Goal: Task Accomplishment & Management: Use online tool/utility

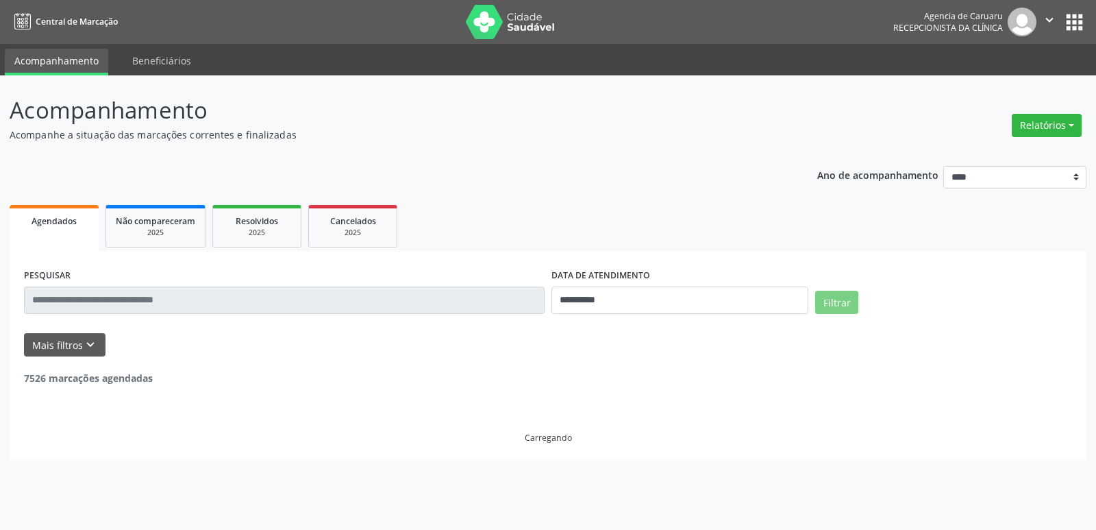
select select "*"
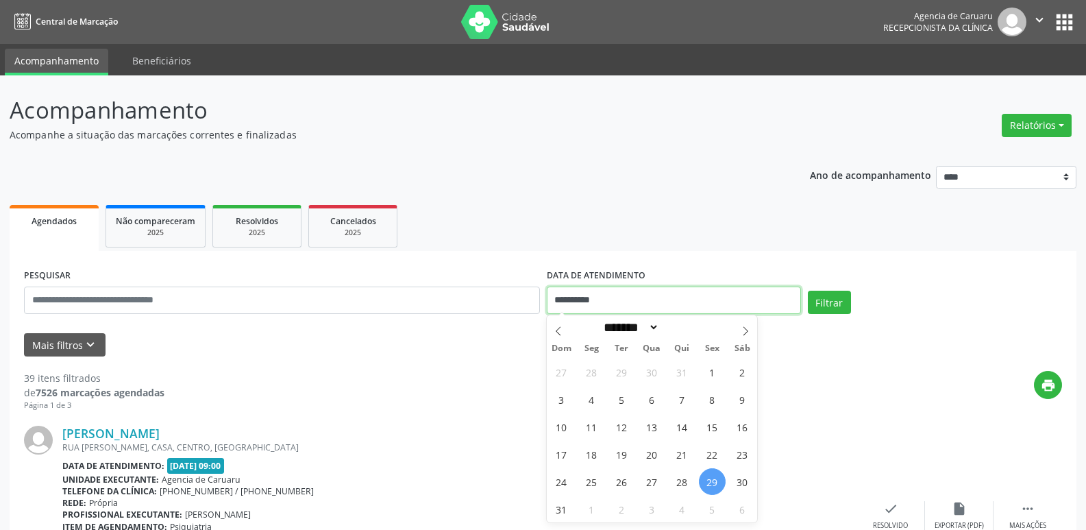
click at [651, 299] on input "**********" at bounding box center [674, 299] width 254 height 27
click at [626, 406] on span "5" at bounding box center [622, 399] width 27 height 27
type input "**********"
click at [626, 406] on span "5" at bounding box center [622, 399] width 27 height 27
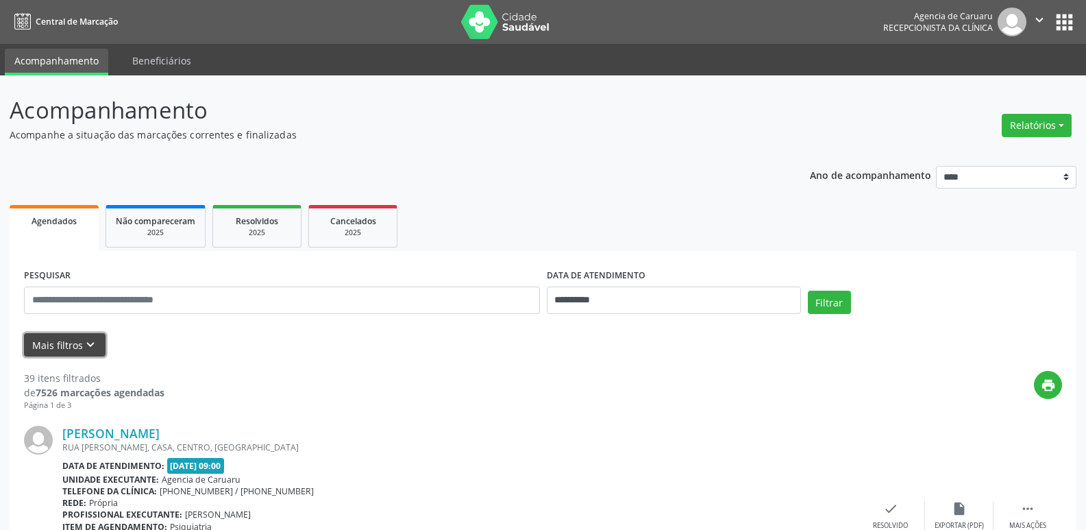
click at [98, 345] on button "Mais filtros keyboard_arrow_down" at bounding box center [65, 345] width 82 height 24
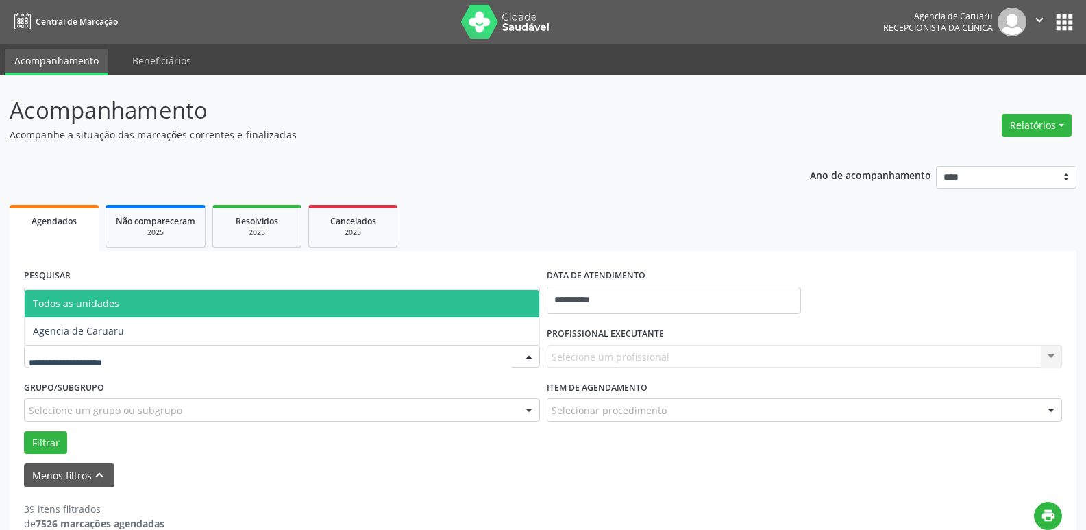
click at [534, 352] on div at bounding box center [529, 356] width 21 height 23
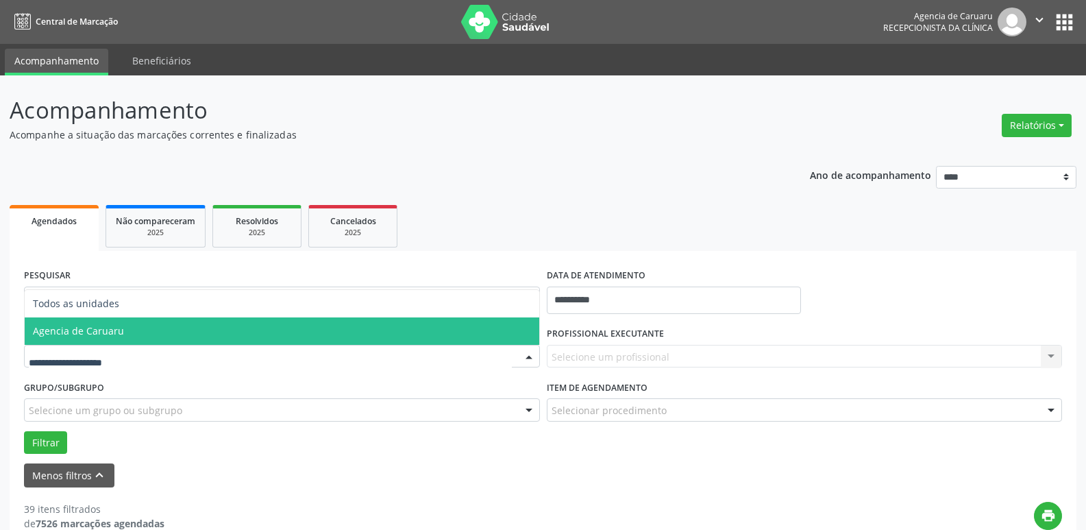
click at [158, 334] on span "Agencia de Caruaru" at bounding box center [282, 330] width 515 height 27
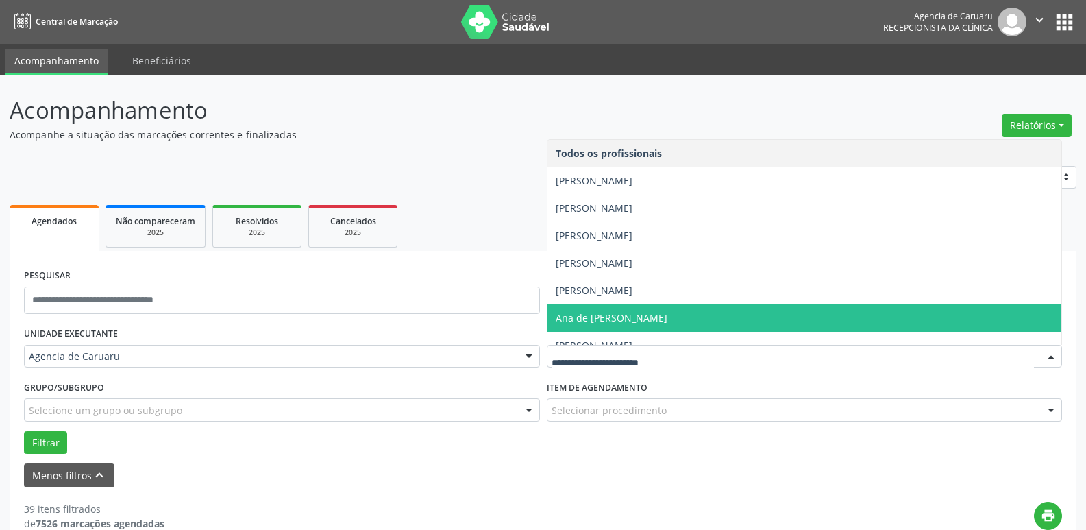
click at [667, 313] on span "Ana de [PERSON_NAME]" at bounding box center [612, 317] width 112 height 13
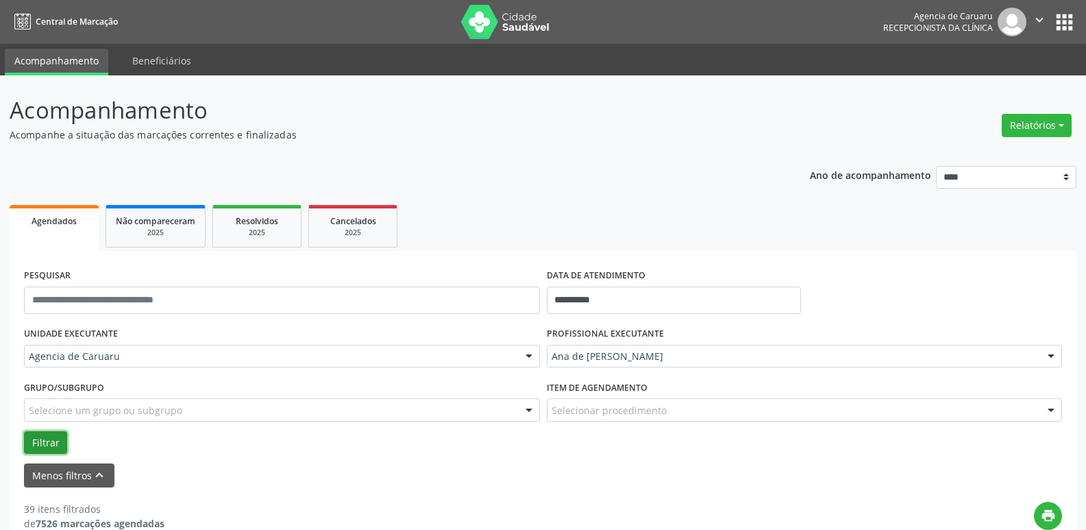
click at [52, 441] on button "Filtrar" at bounding box center [45, 442] width 43 height 23
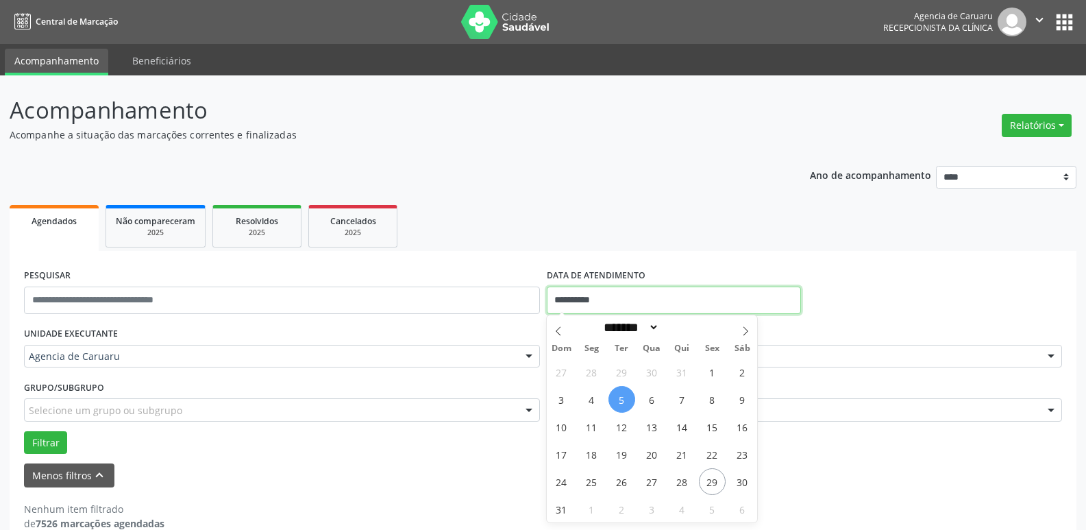
click at [615, 296] on input "**********" at bounding box center [674, 299] width 254 height 27
click at [682, 395] on span "7" at bounding box center [682, 399] width 27 height 27
type input "**********"
click at [683, 394] on span "7" at bounding box center [682, 399] width 27 height 27
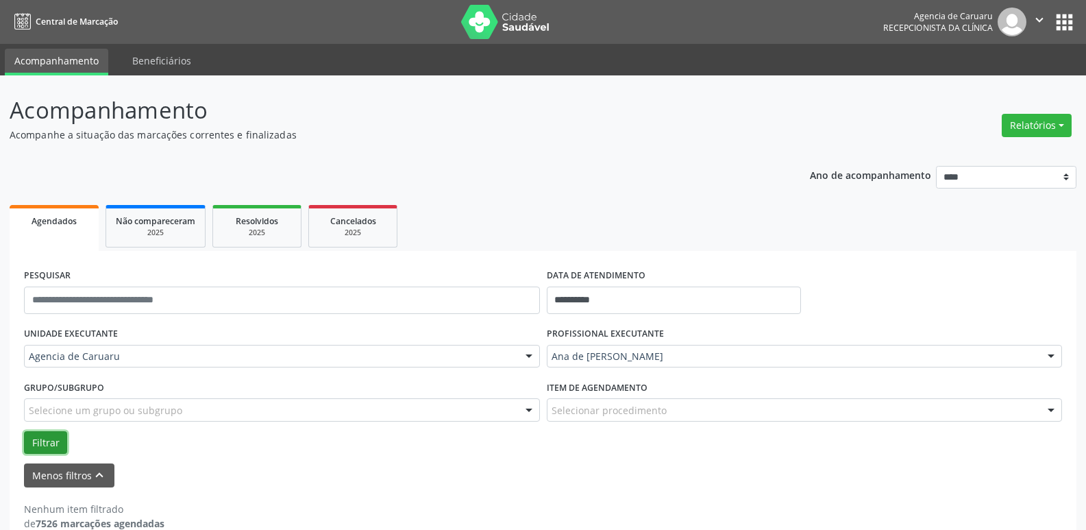
click at [53, 440] on button "Filtrar" at bounding box center [45, 442] width 43 height 23
click at [617, 297] on input "**********" at bounding box center [674, 299] width 254 height 27
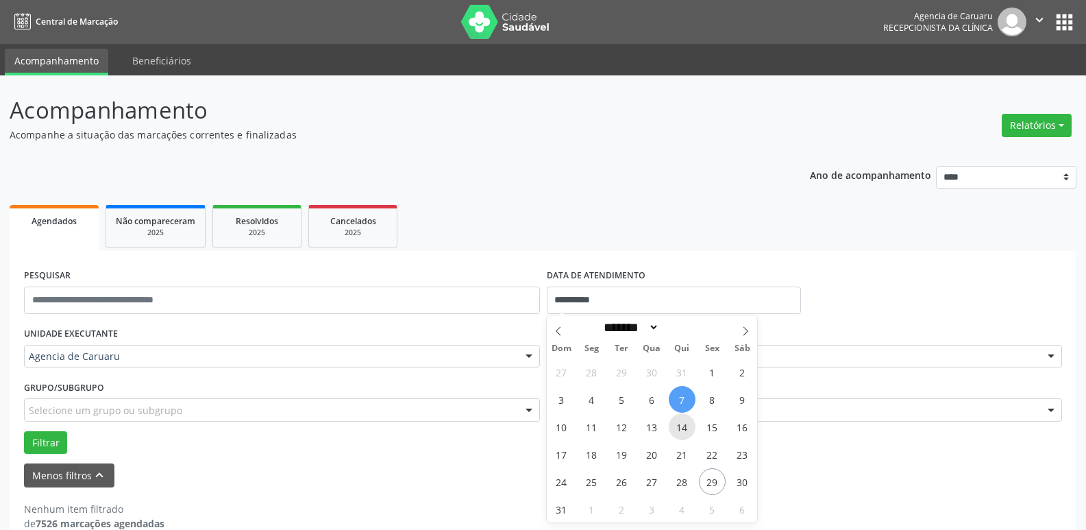
click at [678, 424] on span "14" at bounding box center [682, 426] width 27 height 27
type input "**********"
click at [678, 424] on span "14" at bounding box center [682, 426] width 27 height 27
select select "*"
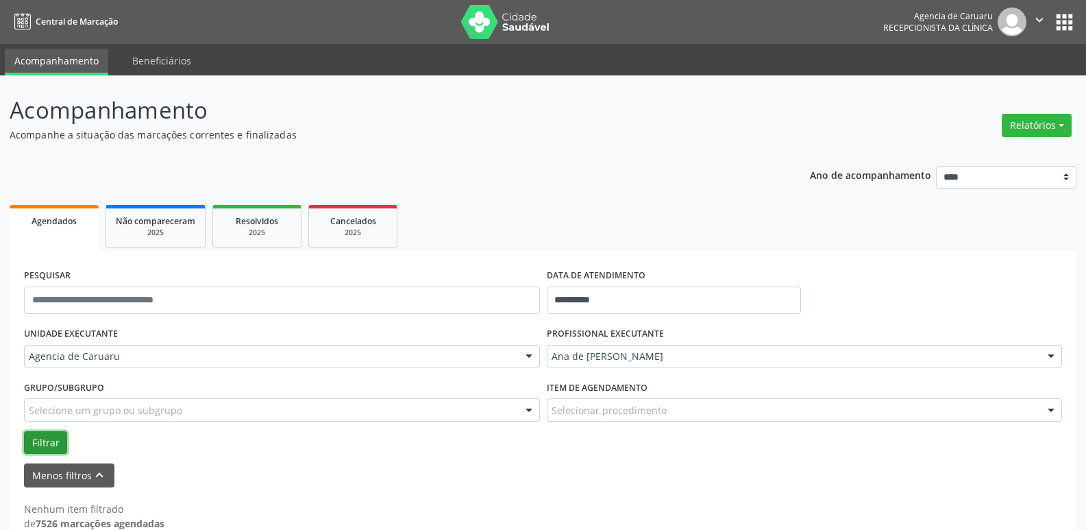
click at [56, 437] on button "Filtrar" at bounding box center [45, 442] width 43 height 23
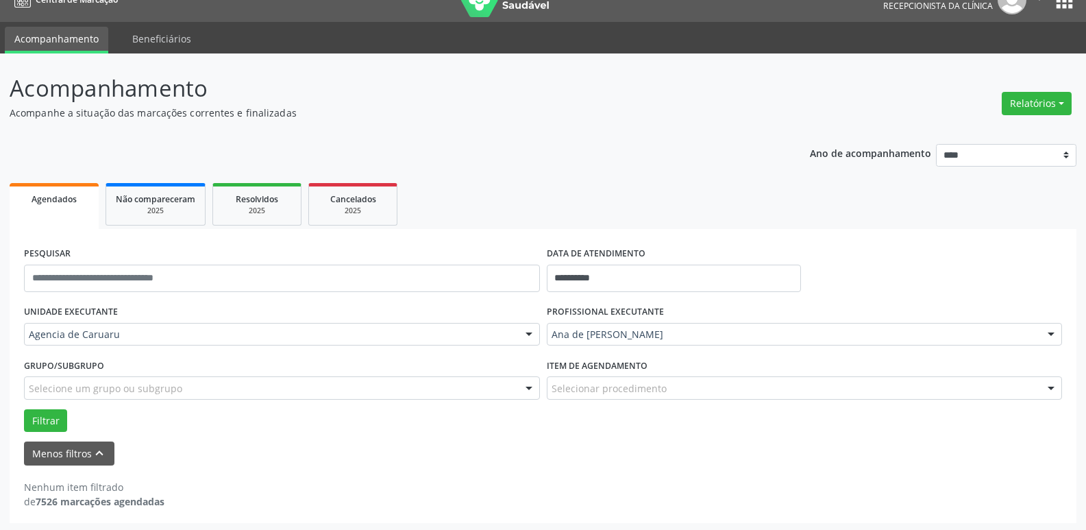
scroll to position [25, 0]
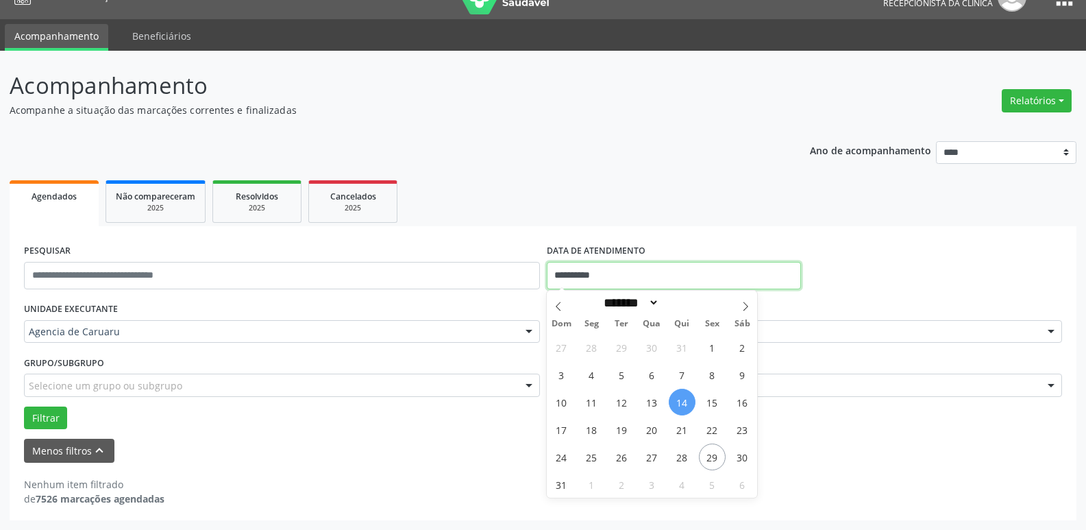
click at [617, 275] on input "**********" at bounding box center [674, 275] width 254 height 27
click at [599, 430] on span "18" at bounding box center [591, 429] width 27 height 27
type input "**********"
click at [599, 430] on span "18" at bounding box center [591, 429] width 27 height 27
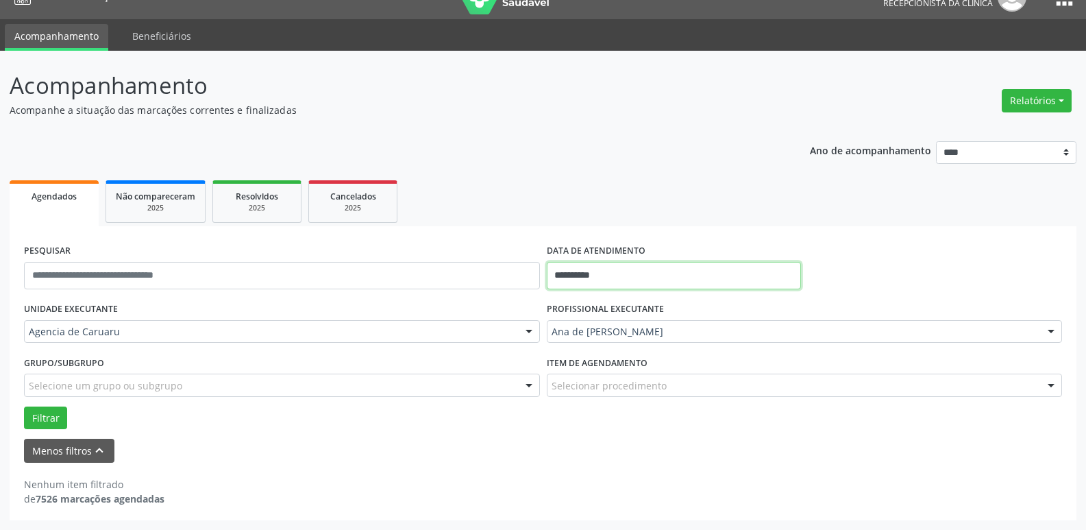
click at [633, 273] on input "**********" at bounding box center [674, 275] width 254 height 27
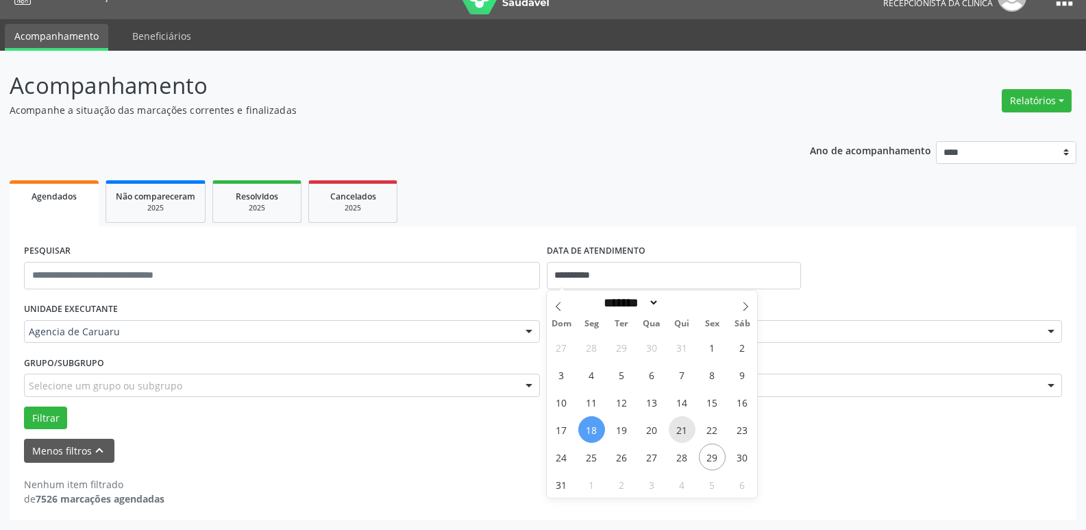
click at [678, 434] on span "21" at bounding box center [682, 429] width 27 height 27
type input "**********"
click at [678, 434] on span "21" at bounding box center [682, 429] width 27 height 27
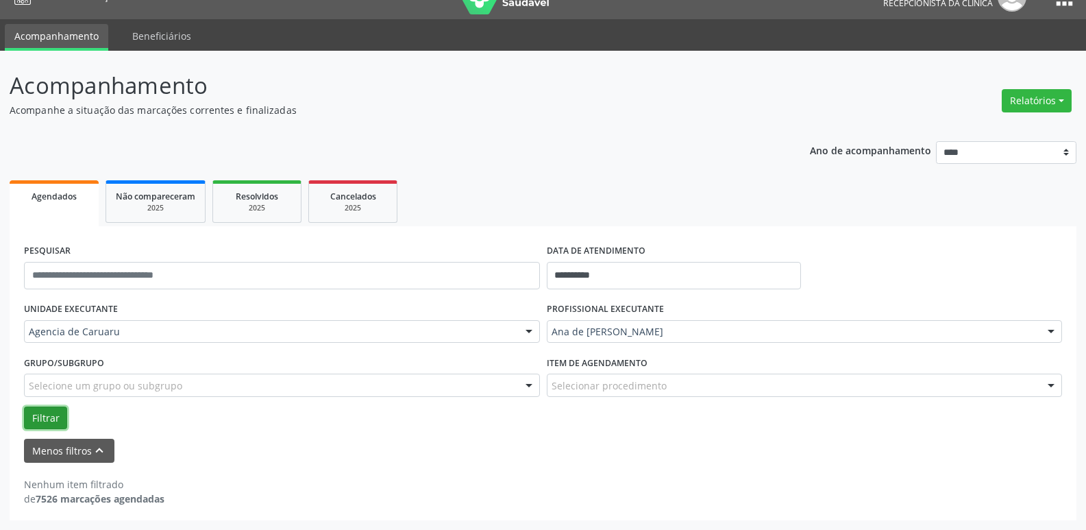
click at [47, 415] on button "Filtrar" at bounding box center [45, 417] width 43 height 23
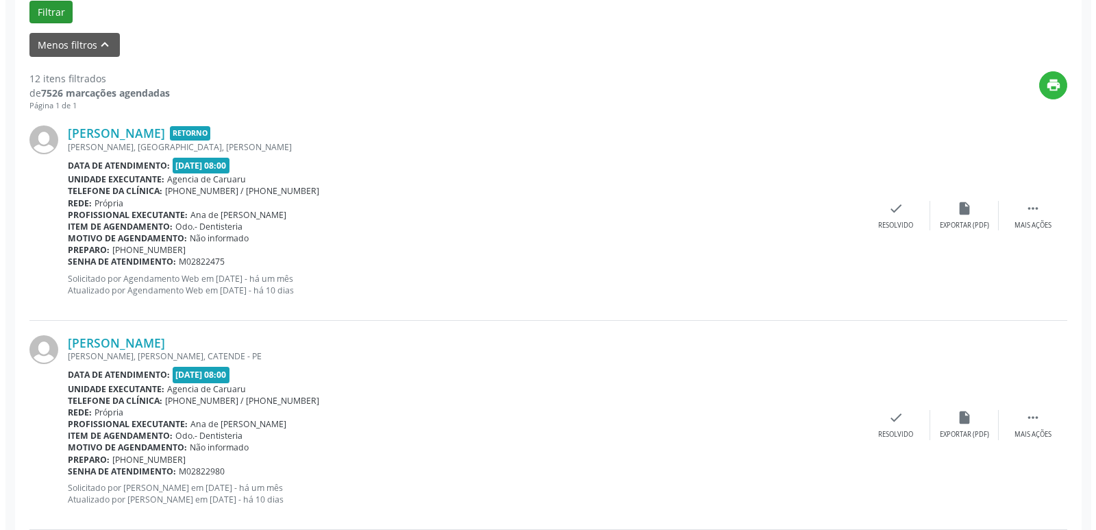
scroll to position [436, 0]
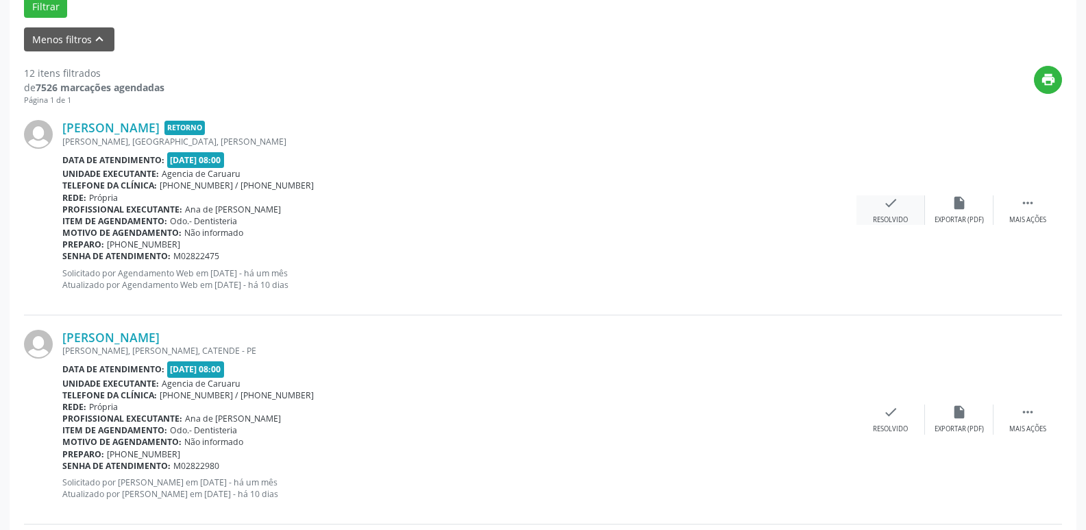
click at [877, 211] on div "check Resolvido" at bounding box center [891, 209] width 69 height 29
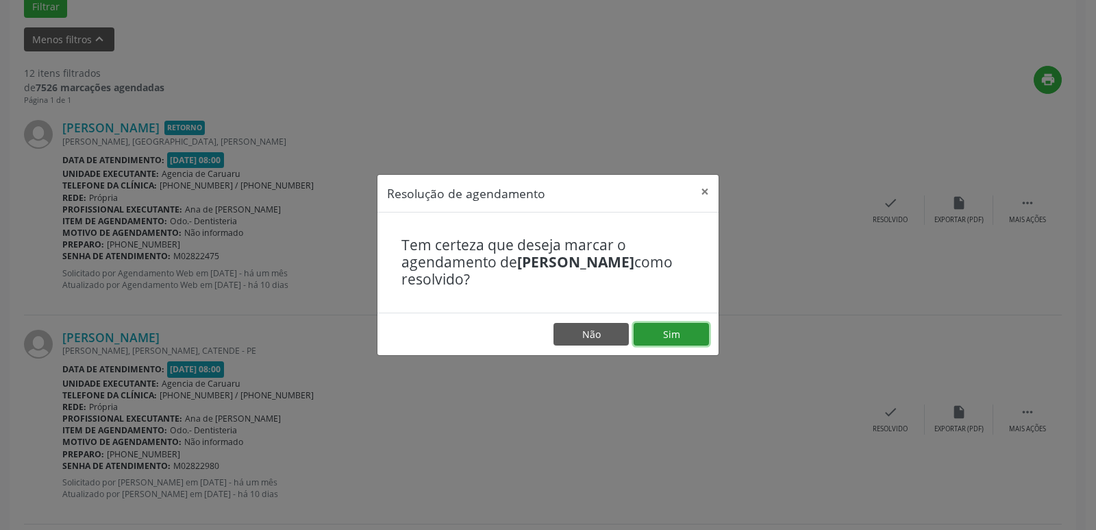
click at [674, 334] on button "Sim" at bounding box center [671, 334] width 75 height 23
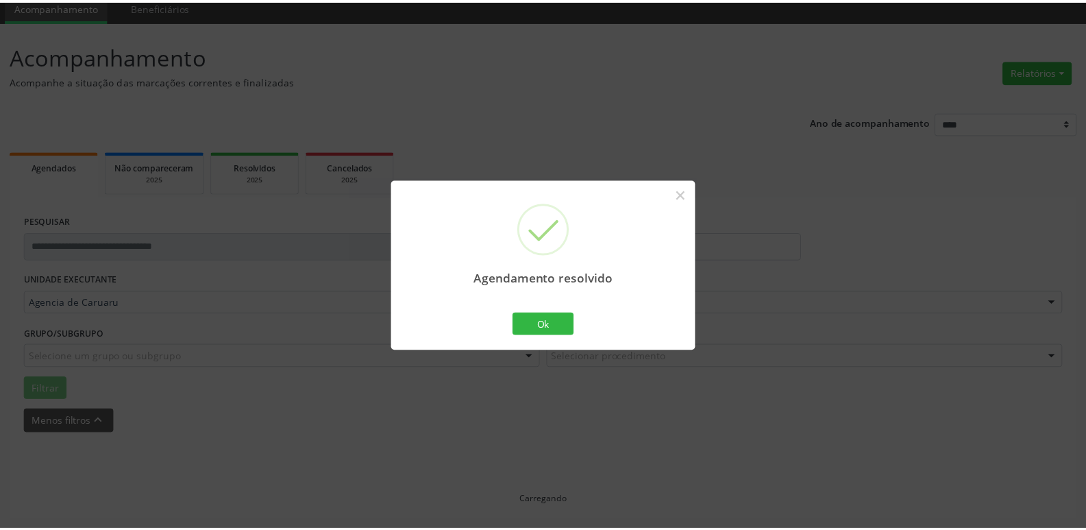
scroll to position [54, 0]
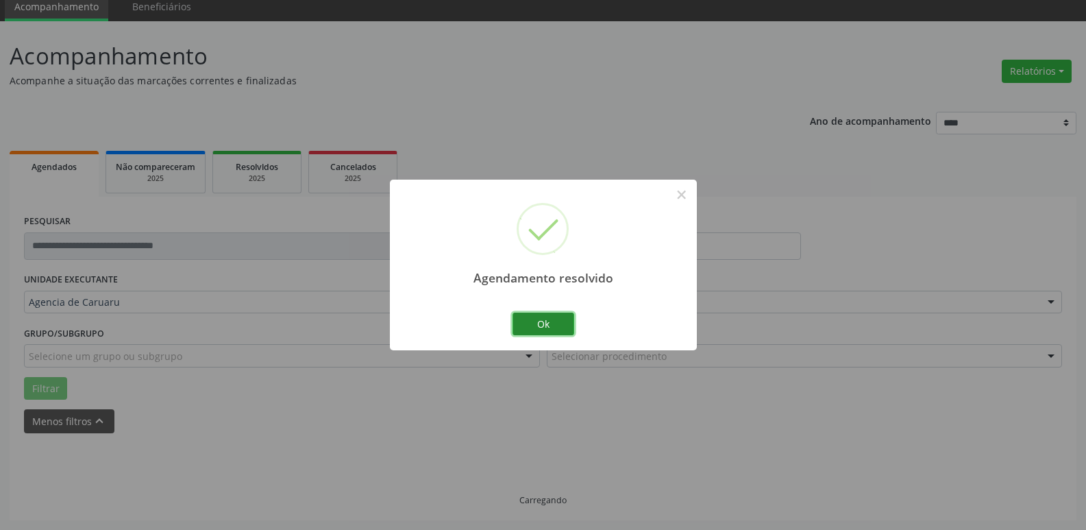
click at [569, 323] on button "Ok" at bounding box center [544, 323] width 62 height 23
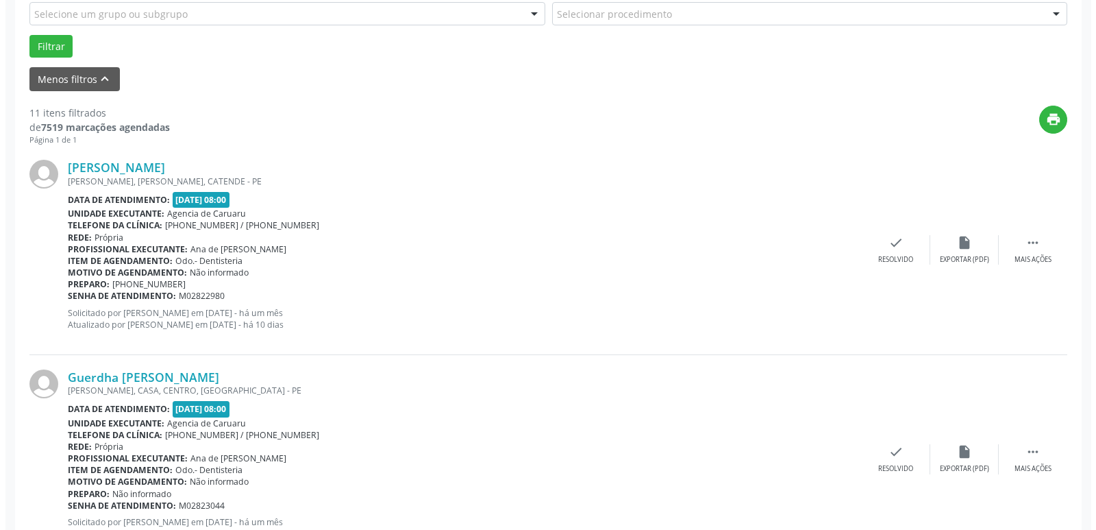
scroll to position [397, 0]
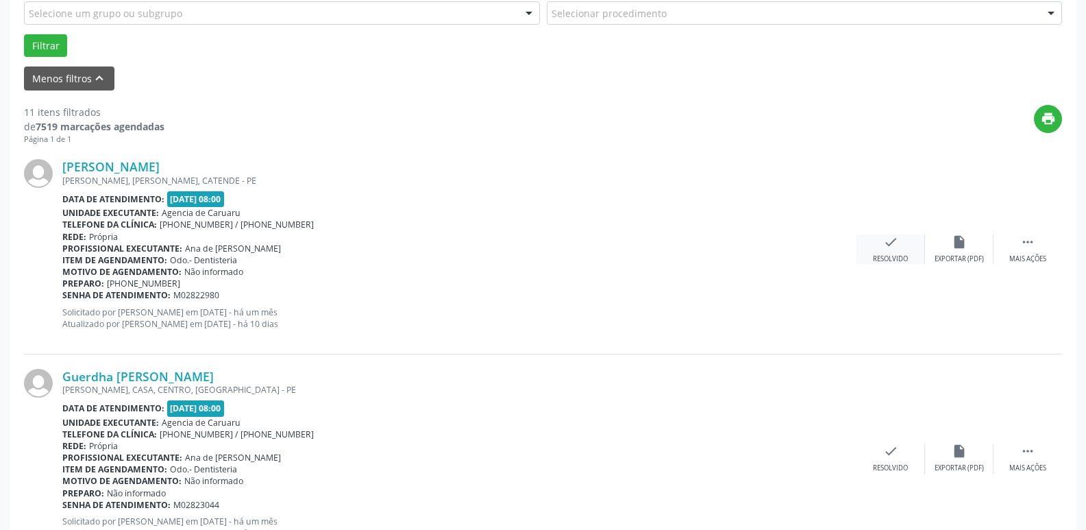
click at [882, 244] on div "check Resolvido" at bounding box center [891, 248] width 69 height 29
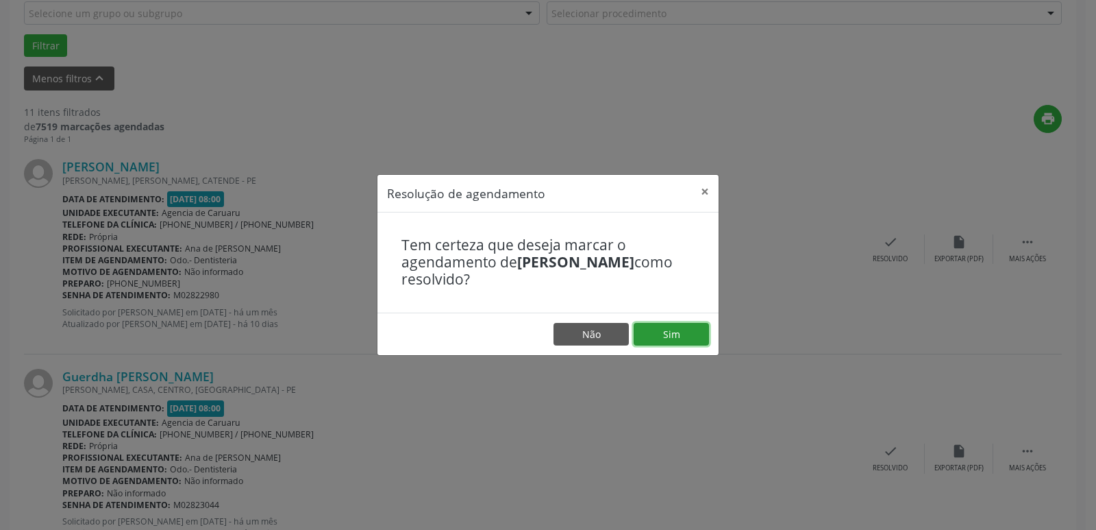
click at [652, 333] on button "Sim" at bounding box center [671, 334] width 75 height 23
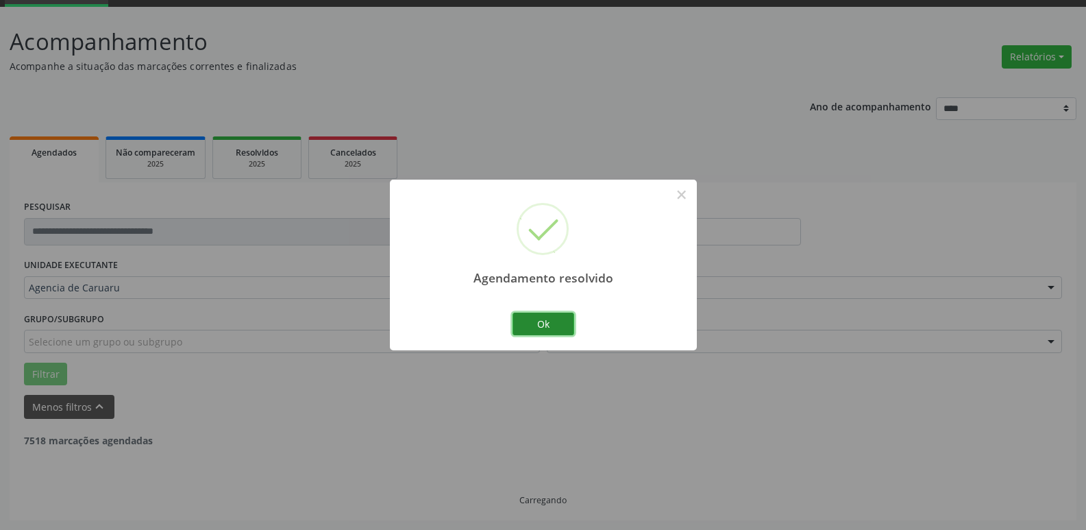
click at [544, 330] on button "Ok" at bounding box center [544, 323] width 62 height 23
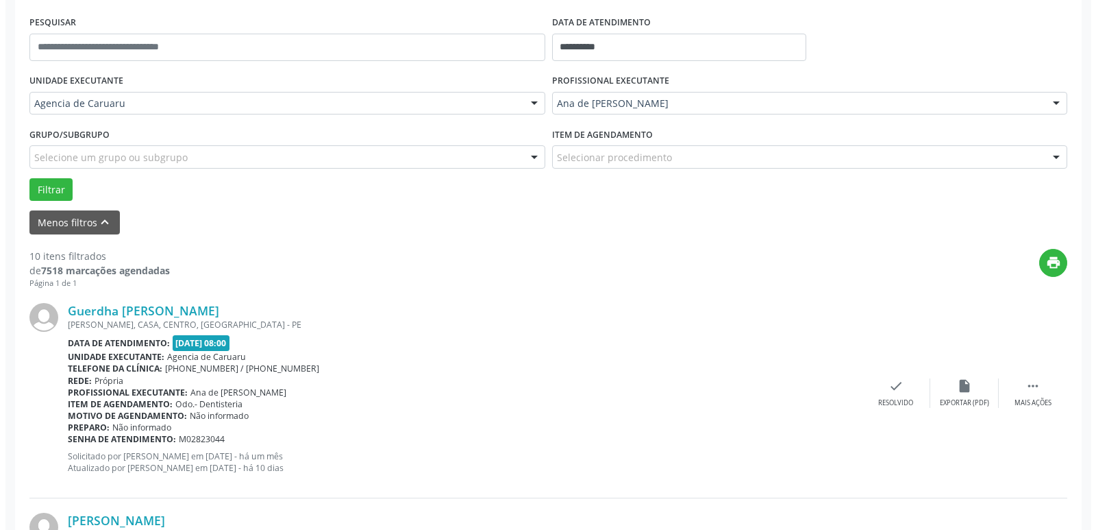
scroll to position [274, 0]
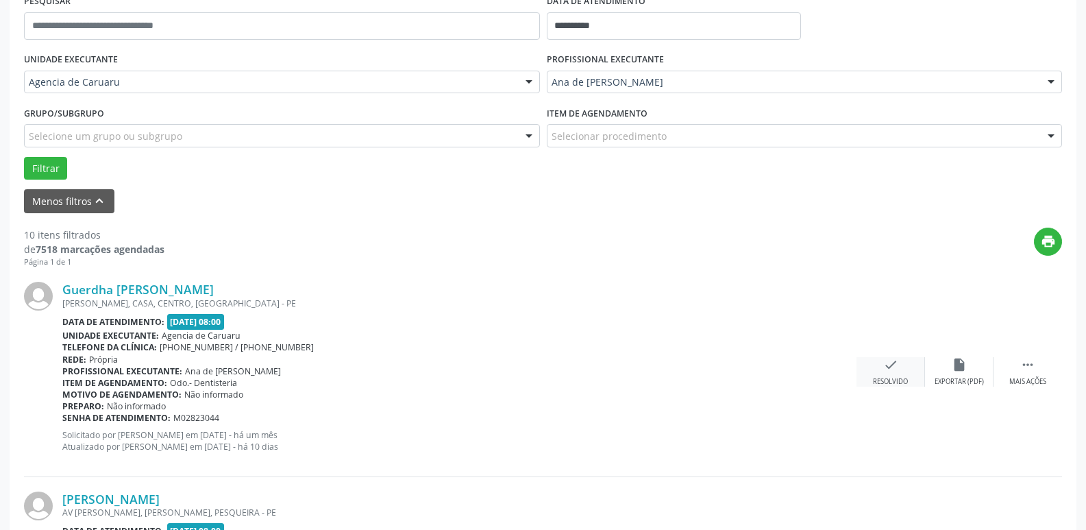
click at [907, 373] on div "check Resolvido" at bounding box center [891, 371] width 69 height 29
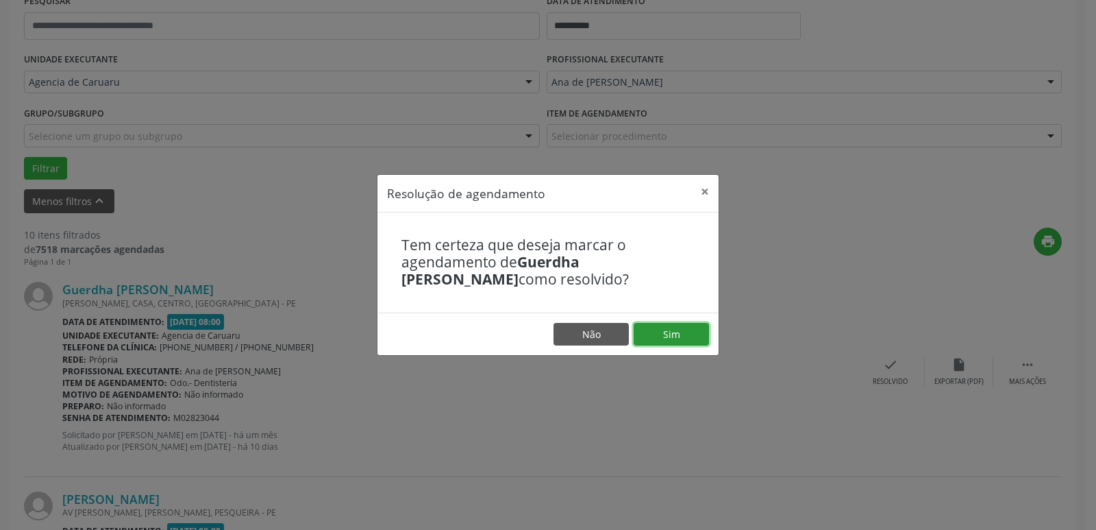
click at [674, 341] on button "Sim" at bounding box center [671, 334] width 75 height 23
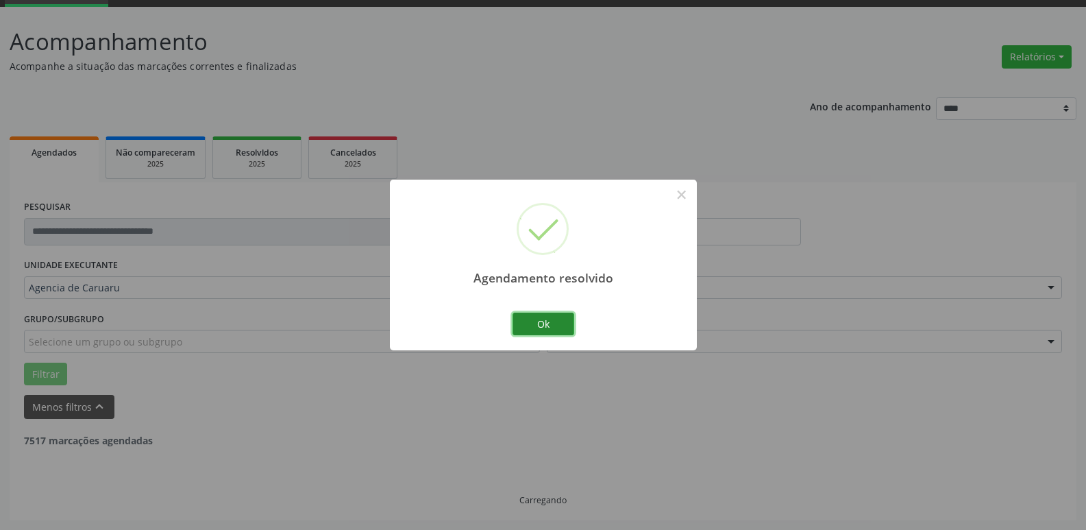
click at [567, 325] on button "Ok" at bounding box center [544, 323] width 62 height 23
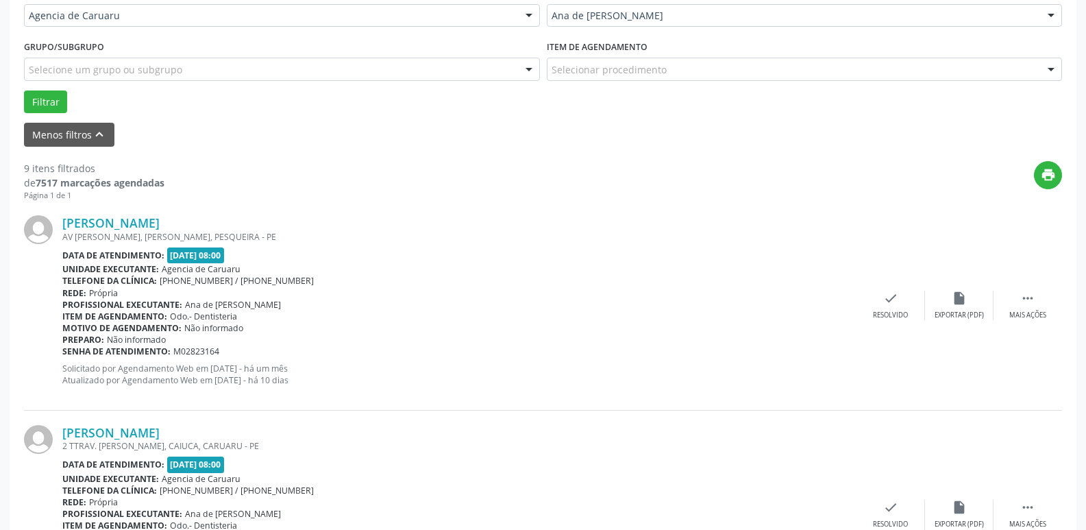
scroll to position [343, 0]
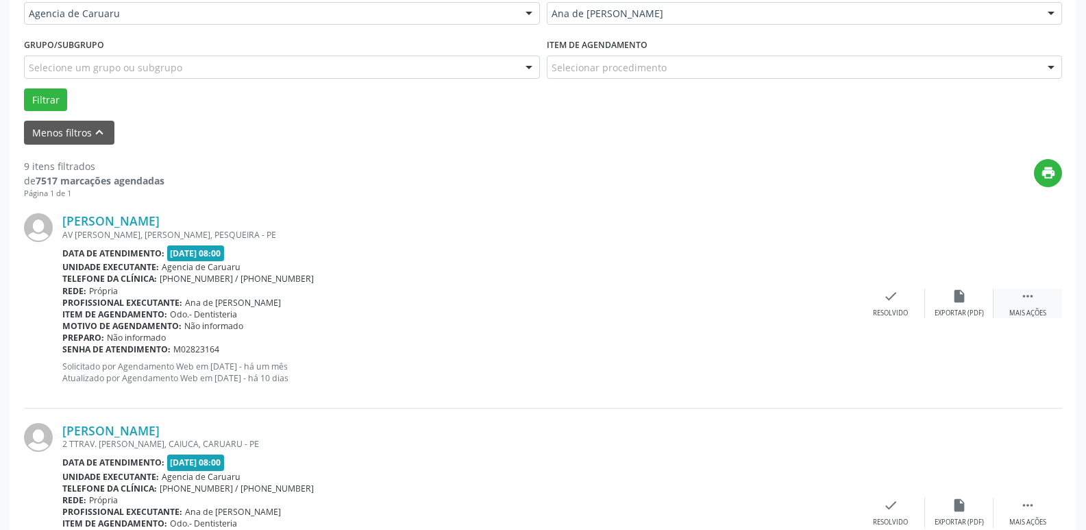
click at [1028, 296] on icon "" at bounding box center [1027, 296] width 15 height 15
click at [981, 301] on div "alarm_off Não compareceu" at bounding box center [959, 303] width 69 height 29
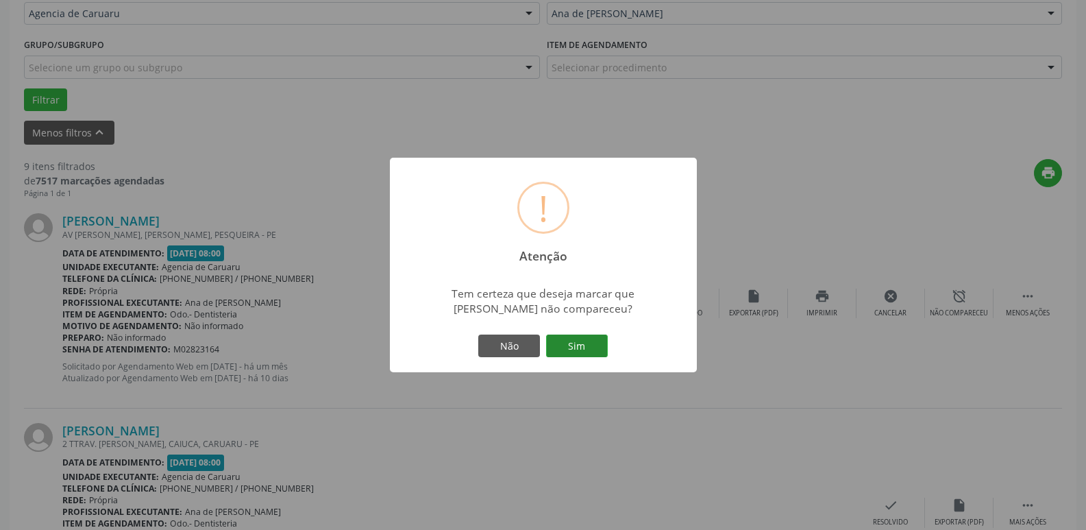
click at [587, 338] on button "Sim" at bounding box center [577, 345] width 62 height 23
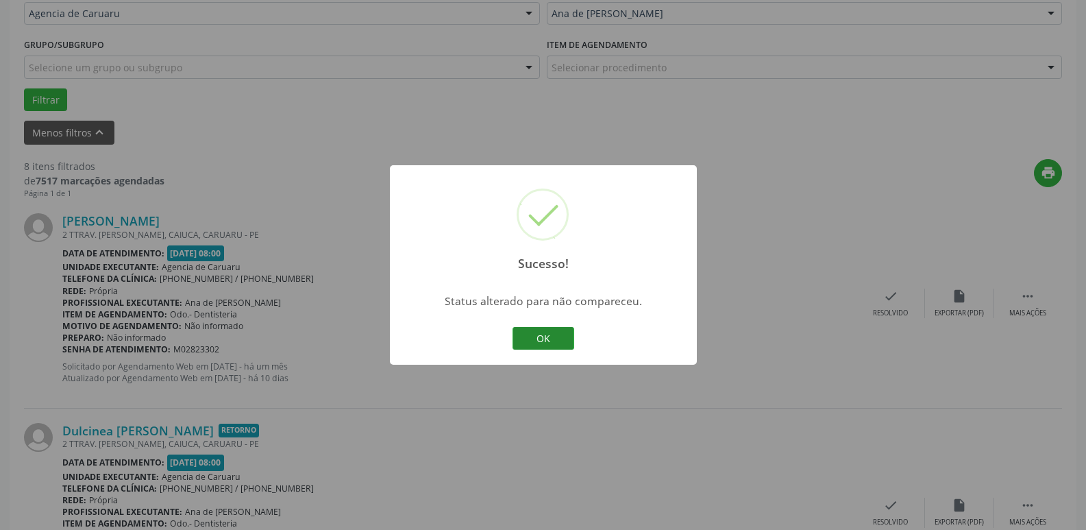
click at [573, 330] on button "OK" at bounding box center [544, 338] width 62 height 23
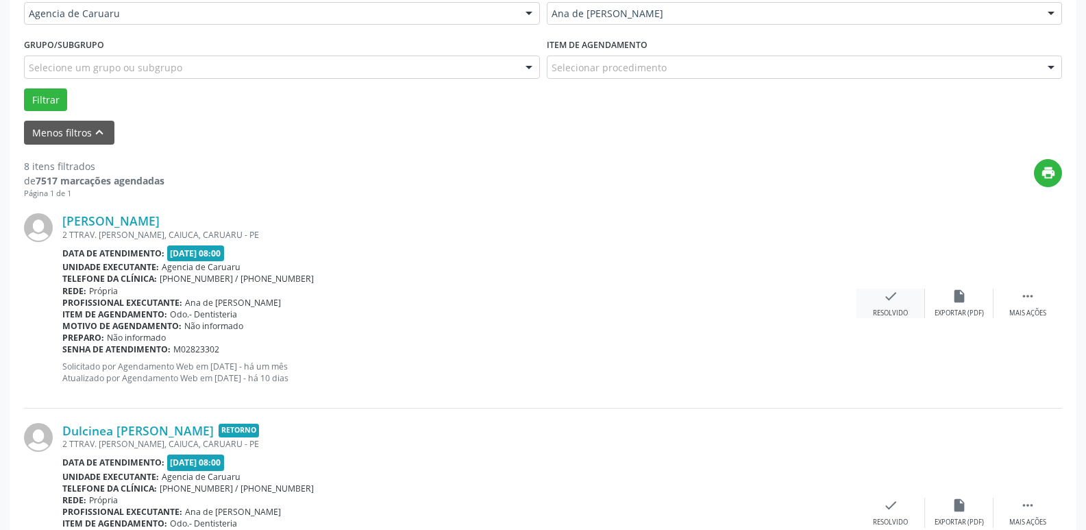
click at [898, 299] on icon "check" at bounding box center [890, 296] width 15 height 15
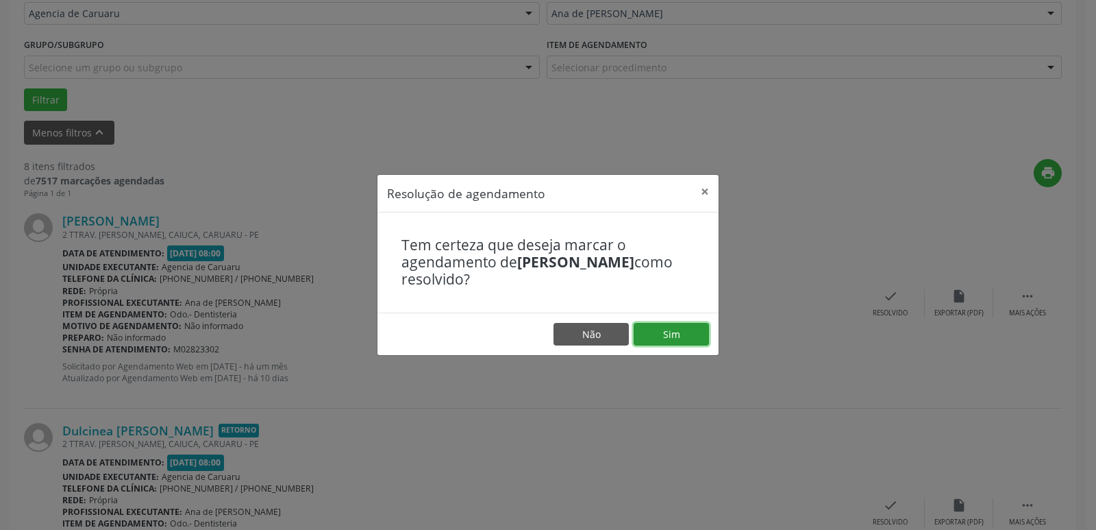
click at [681, 339] on button "Sim" at bounding box center [671, 334] width 75 height 23
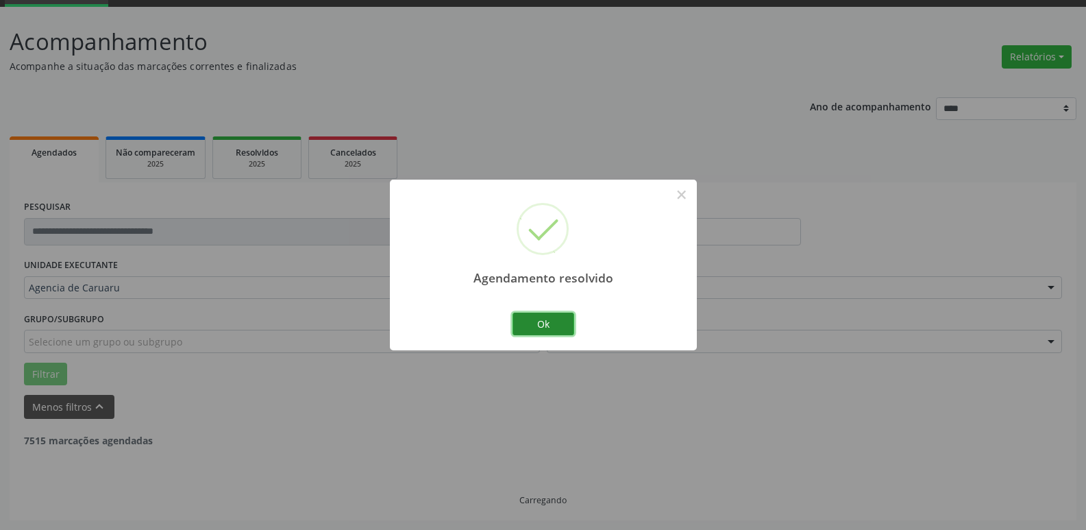
click at [563, 330] on button "Ok" at bounding box center [544, 323] width 62 height 23
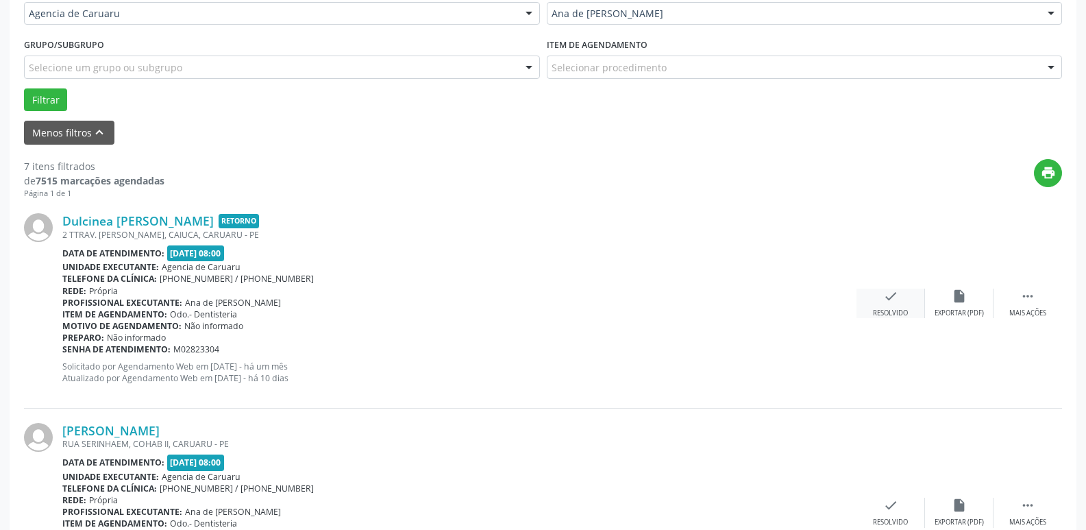
click at [871, 297] on div "check Resolvido" at bounding box center [891, 303] width 69 height 29
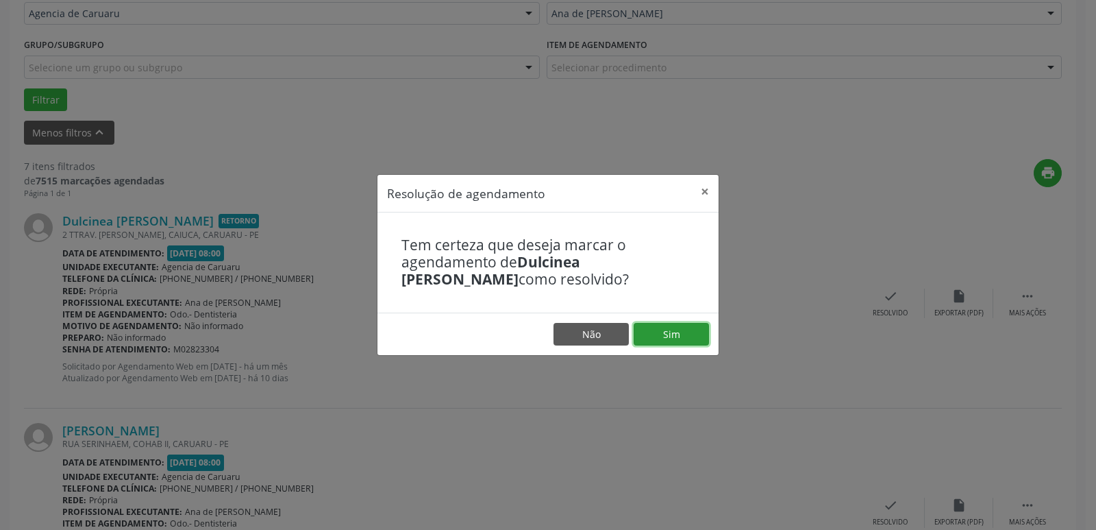
click at [668, 334] on button "Sim" at bounding box center [671, 334] width 75 height 23
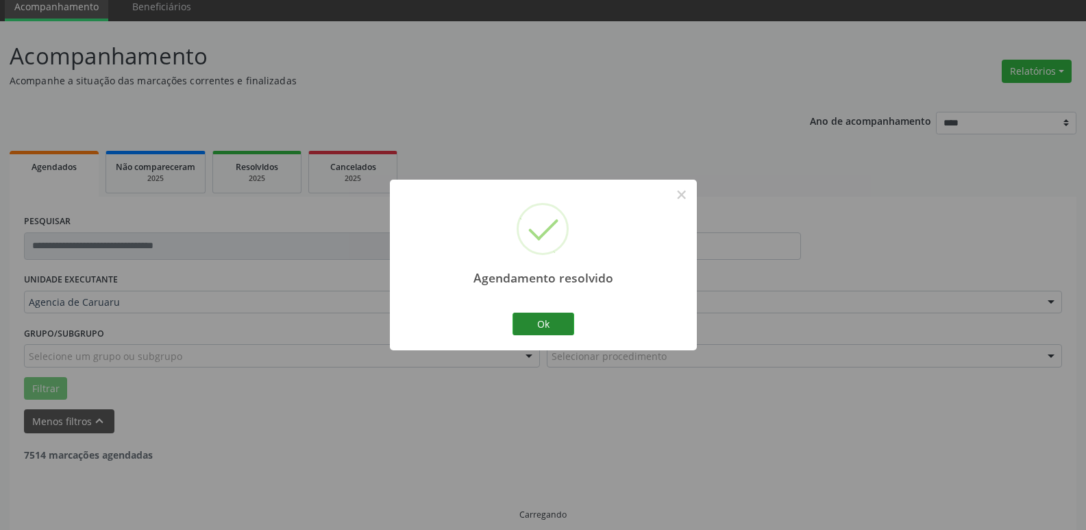
scroll to position [69, 0]
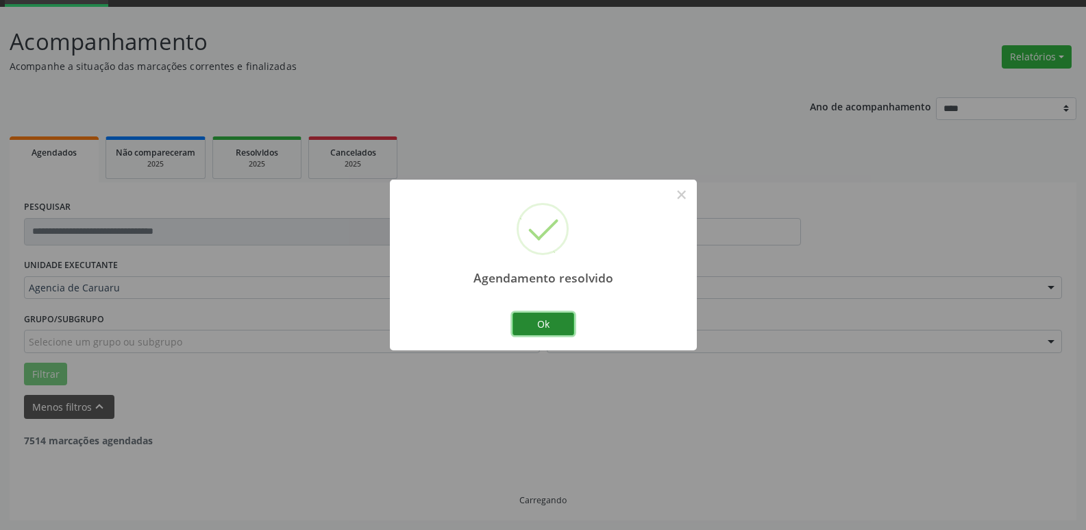
click at [570, 321] on button "Ok" at bounding box center [544, 323] width 62 height 23
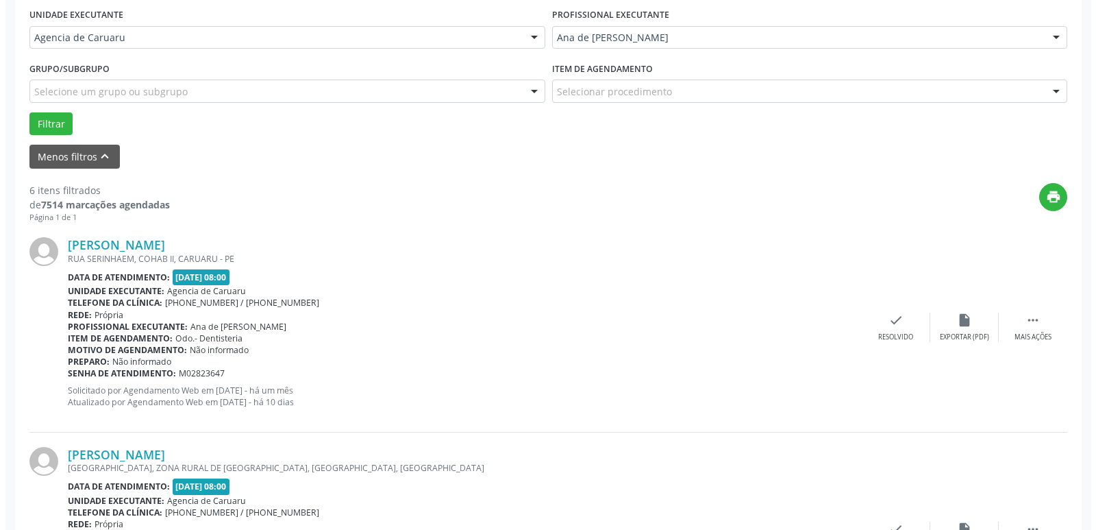
scroll to position [343, 0]
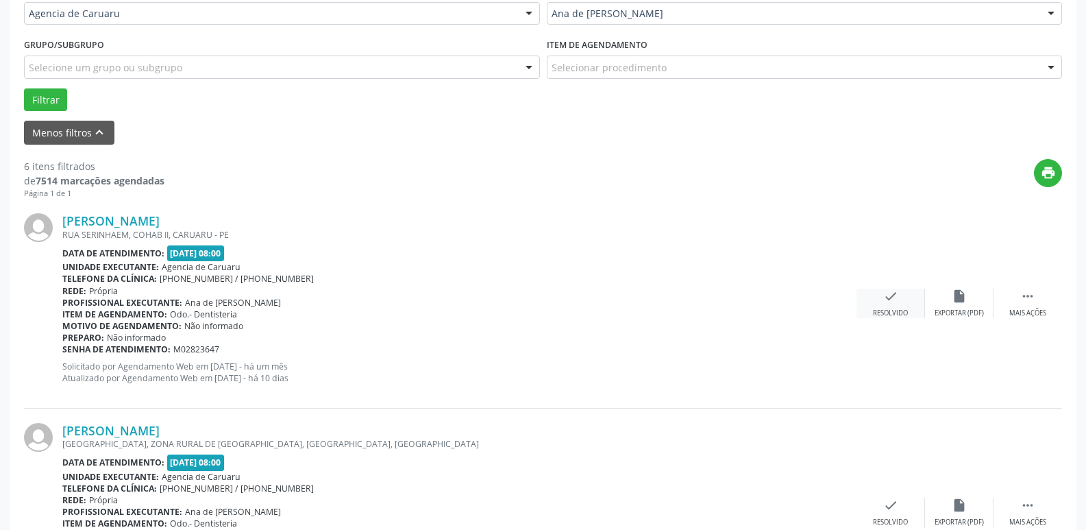
click at [870, 311] on div "check Resolvido" at bounding box center [891, 303] width 69 height 29
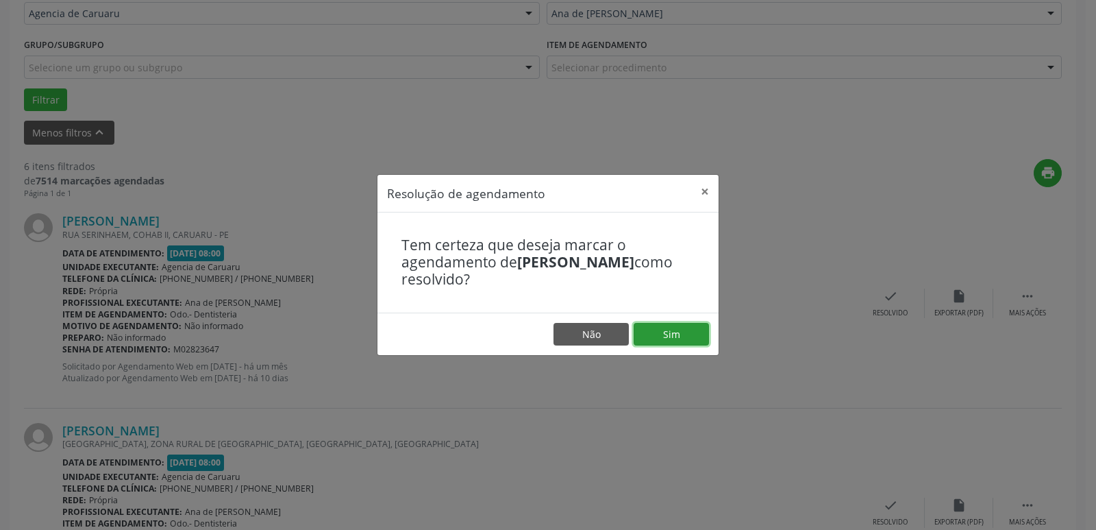
click at [699, 330] on button "Sim" at bounding box center [671, 334] width 75 height 23
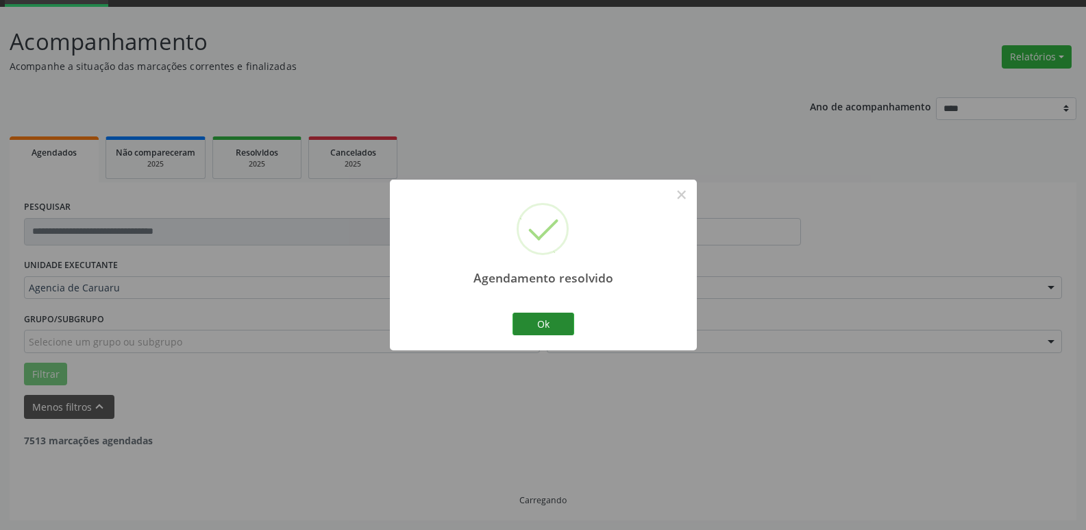
click at [542, 318] on button "Ok" at bounding box center [544, 323] width 62 height 23
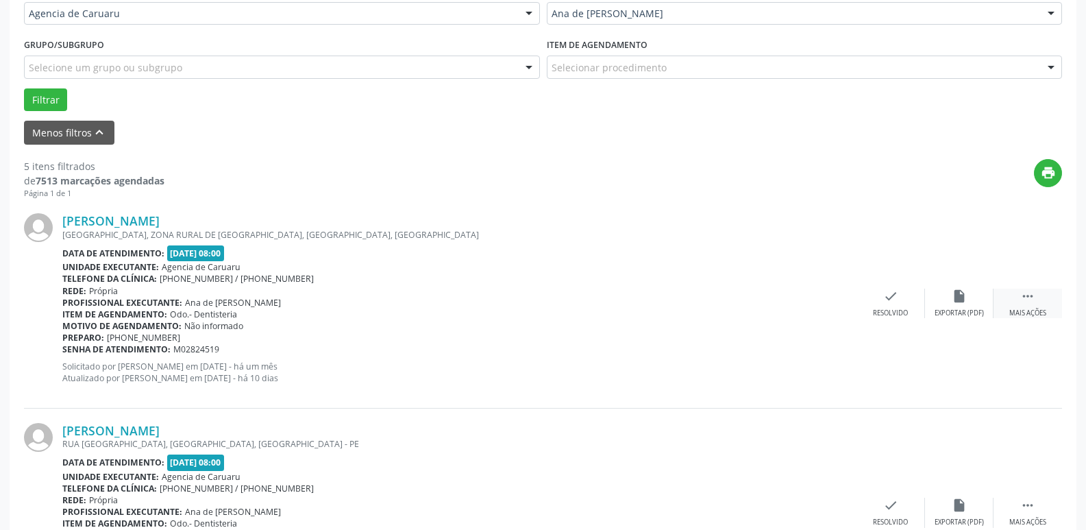
click at [1035, 299] on div " Mais ações" at bounding box center [1028, 303] width 69 height 29
click at [976, 294] on div "alarm_off Não compareceu" at bounding box center [959, 303] width 69 height 29
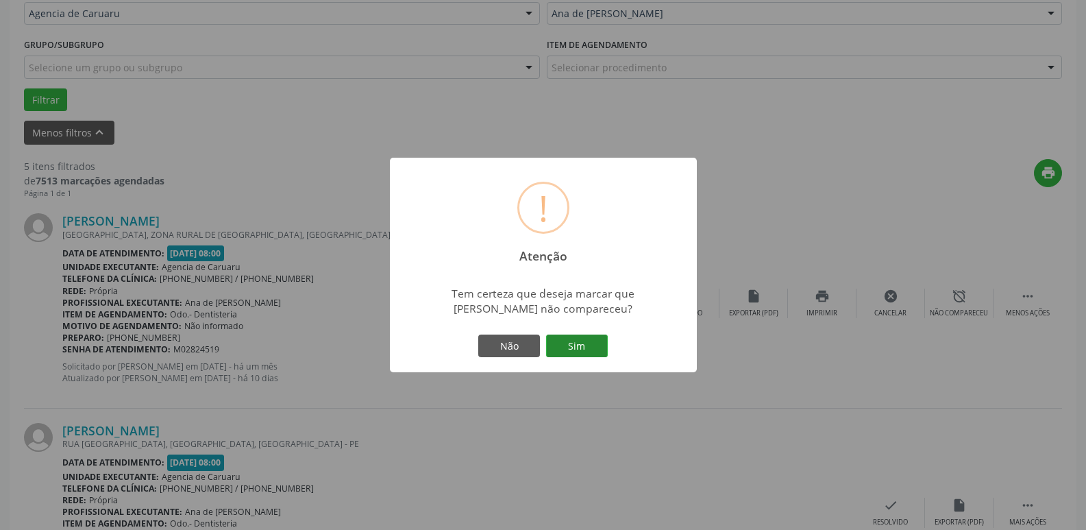
click at [607, 339] on button "Sim" at bounding box center [577, 345] width 62 height 23
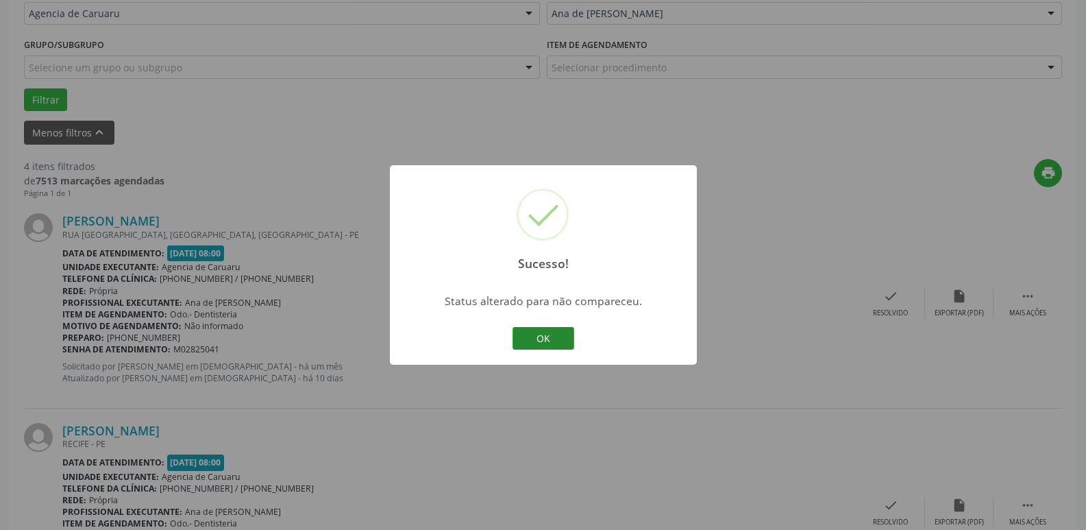
click at [561, 343] on button "OK" at bounding box center [544, 338] width 62 height 23
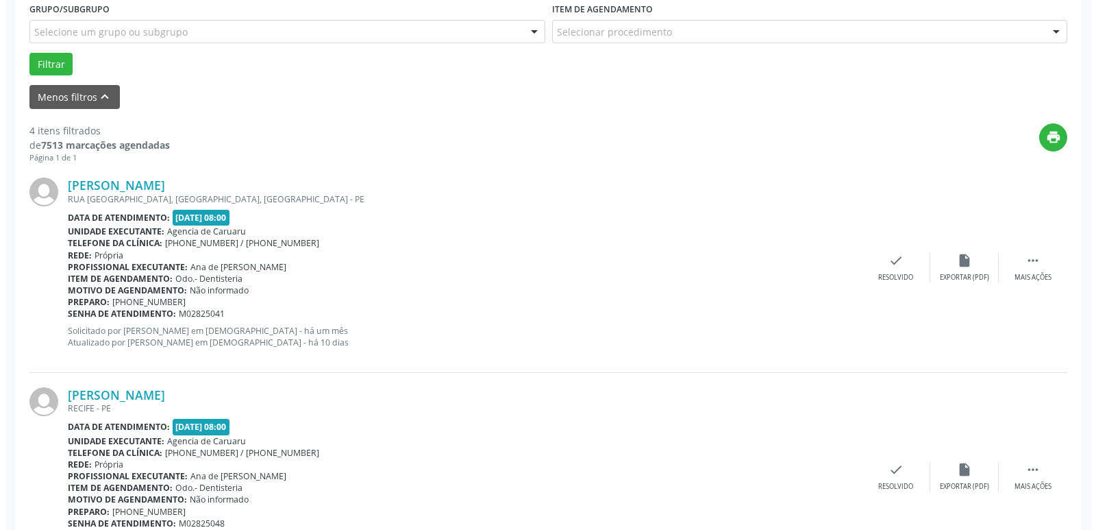
scroll to position [411, 0]
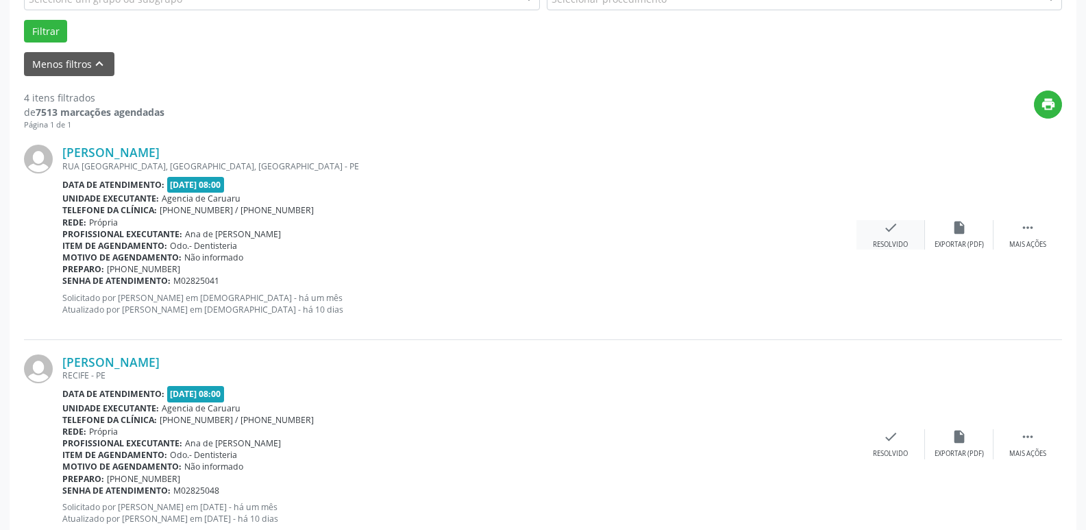
click at [883, 227] on icon "check" at bounding box center [890, 227] width 15 height 15
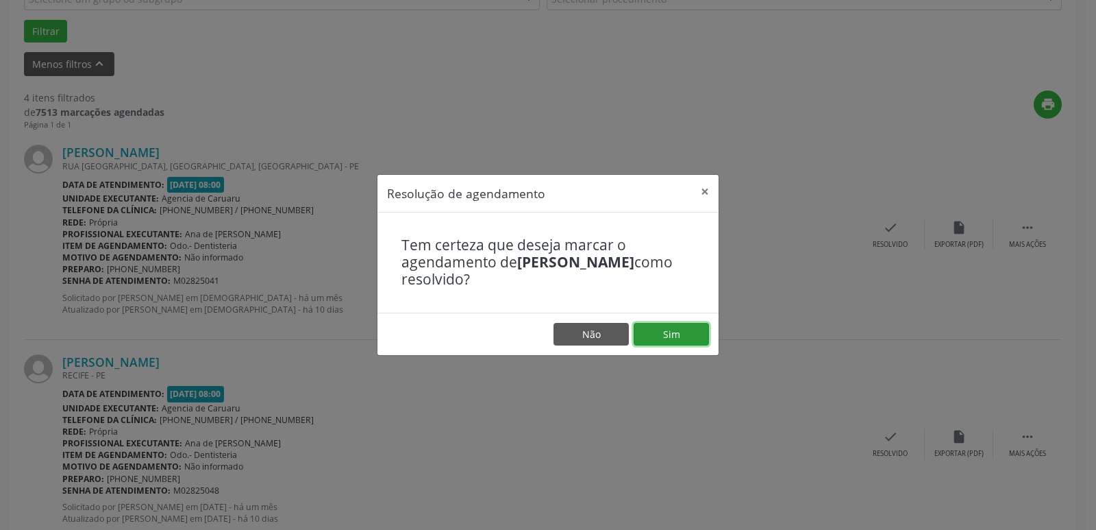
click at [681, 327] on button "Sim" at bounding box center [671, 334] width 75 height 23
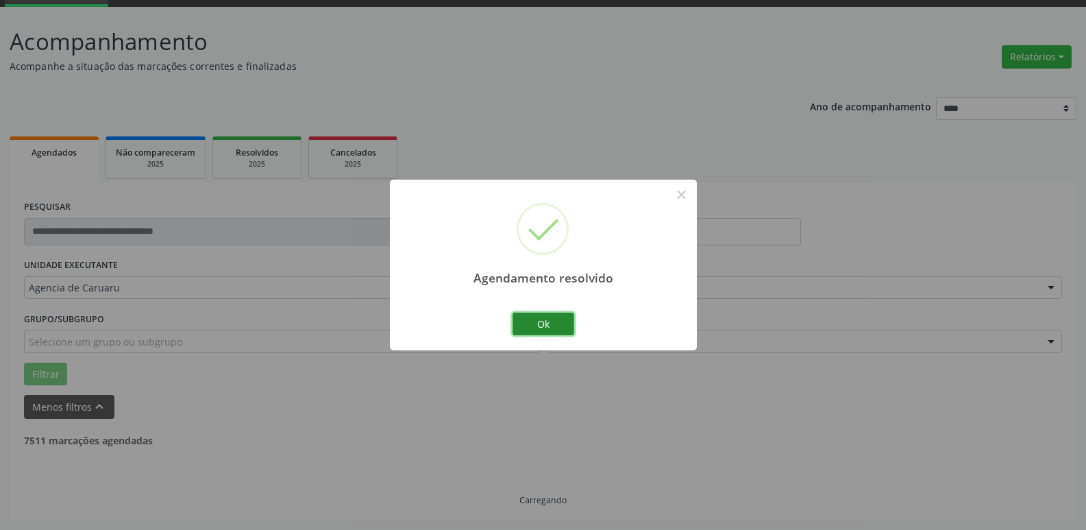
click at [565, 330] on button "Ok" at bounding box center [544, 323] width 62 height 23
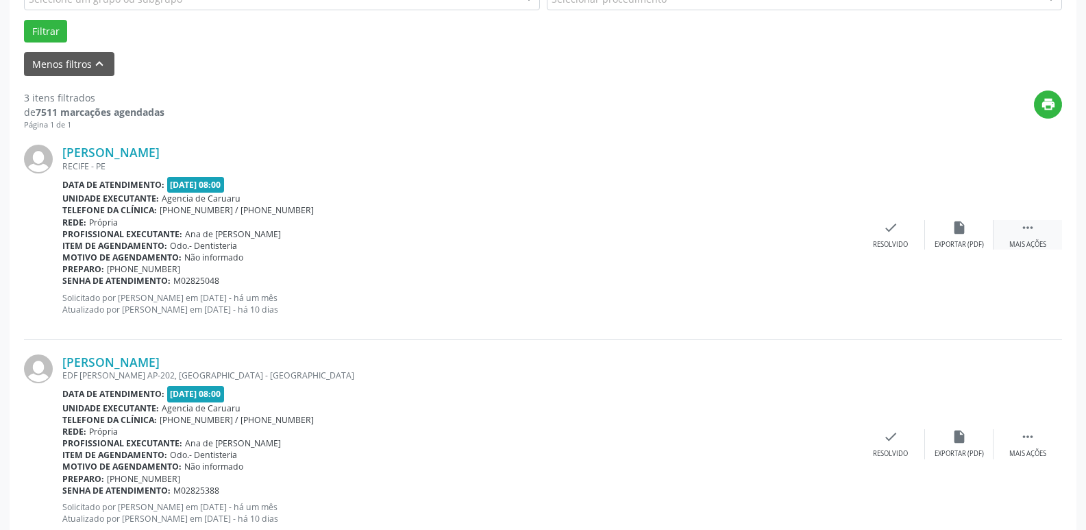
click at [1039, 241] on div "Mais ações" at bounding box center [1027, 245] width 37 height 10
click at [958, 234] on icon "alarm_off" at bounding box center [959, 227] width 15 height 15
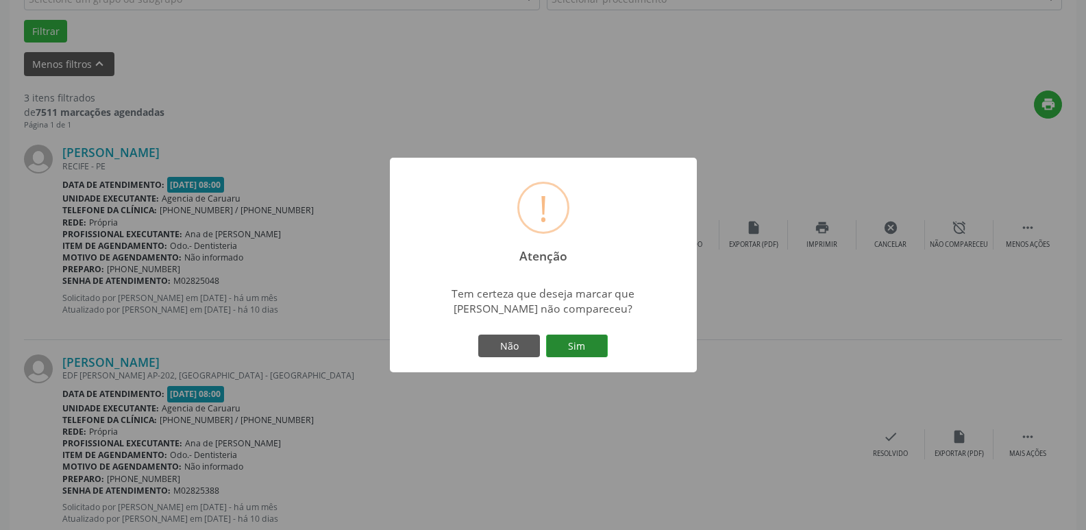
click at [582, 343] on button "Sim" at bounding box center [577, 345] width 62 height 23
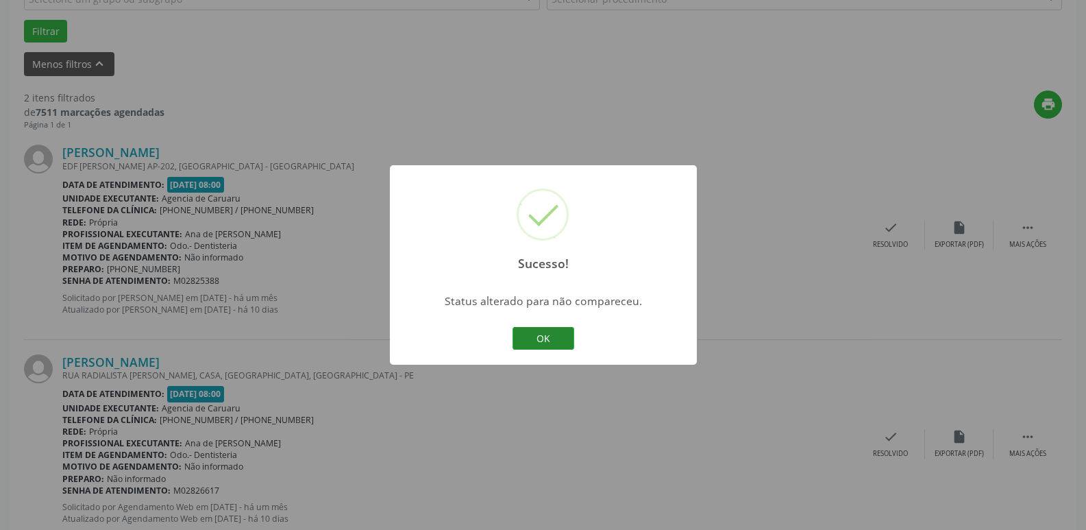
click at [550, 341] on button "OK" at bounding box center [544, 338] width 62 height 23
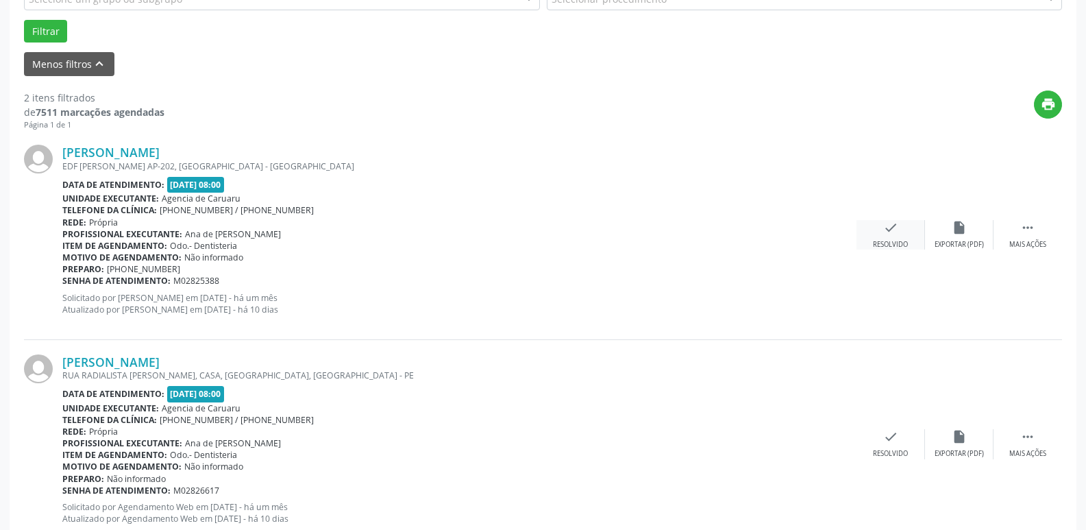
click at [900, 231] on div "check Resolvido" at bounding box center [891, 234] width 69 height 29
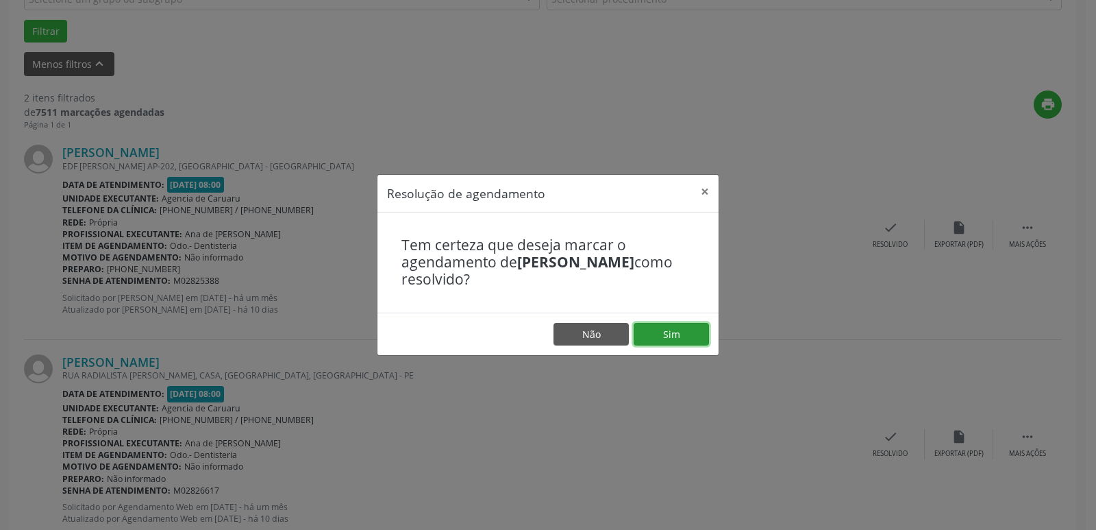
click at [685, 326] on button "Sim" at bounding box center [671, 334] width 75 height 23
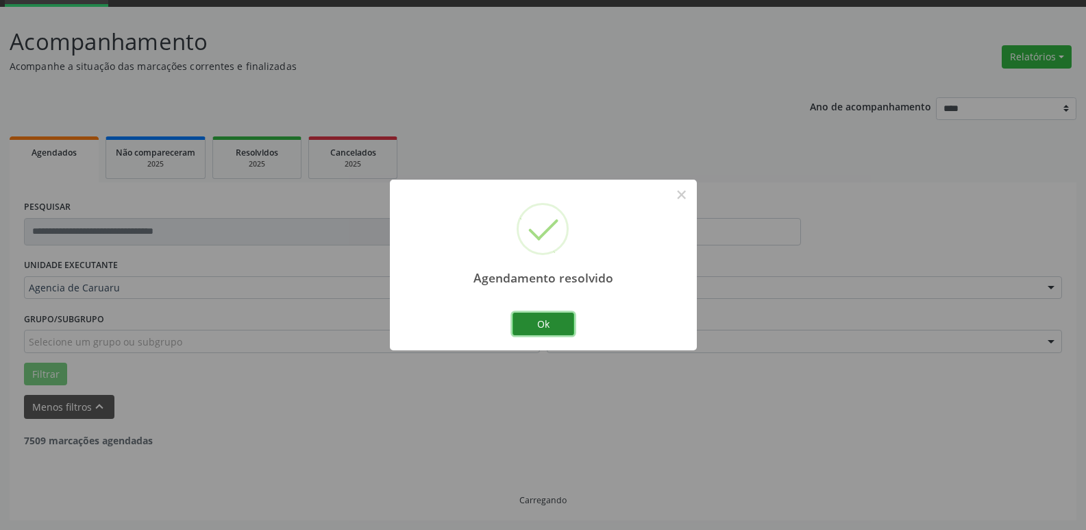
click at [572, 332] on button "Ok" at bounding box center [544, 323] width 62 height 23
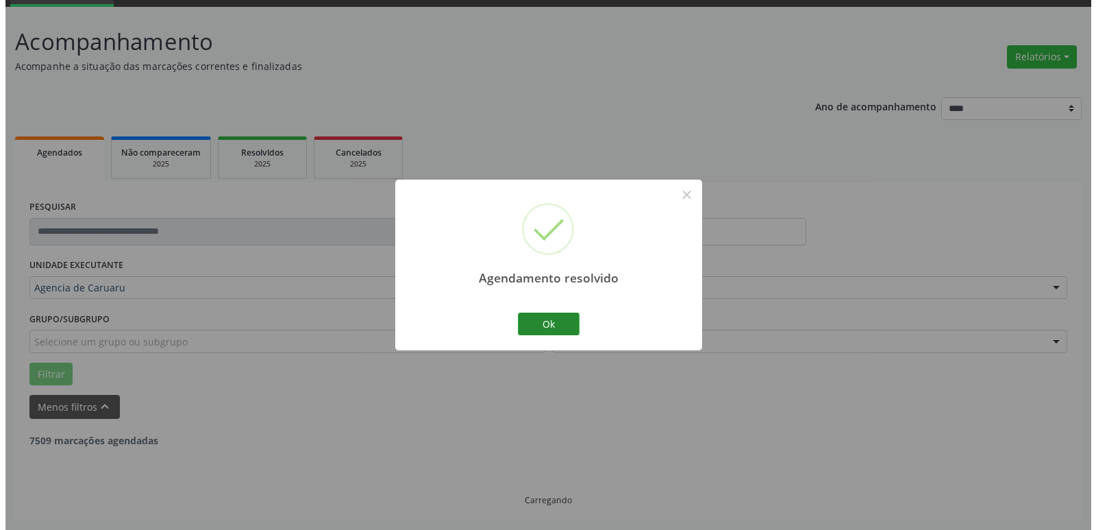
scroll to position [245, 0]
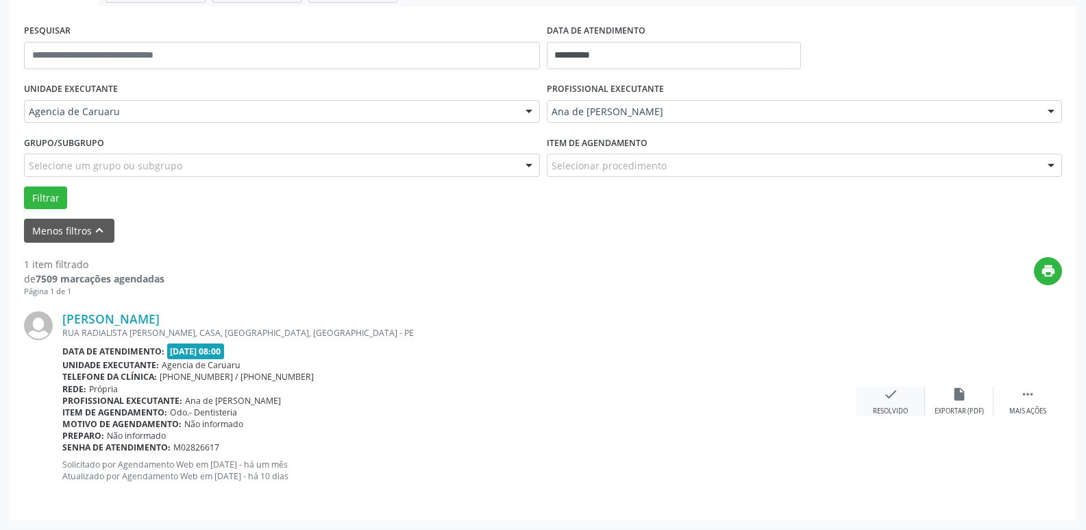
click at [883, 396] on icon "check" at bounding box center [890, 394] width 15 height 15
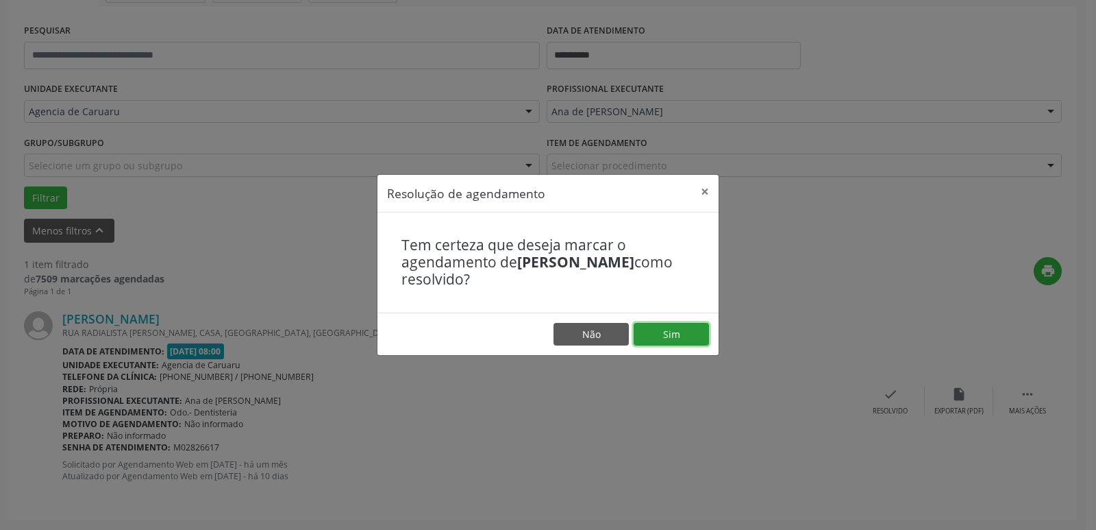
click at [673, 325] on button "Sim" at bounding box center [671, 334] width 75 height 23
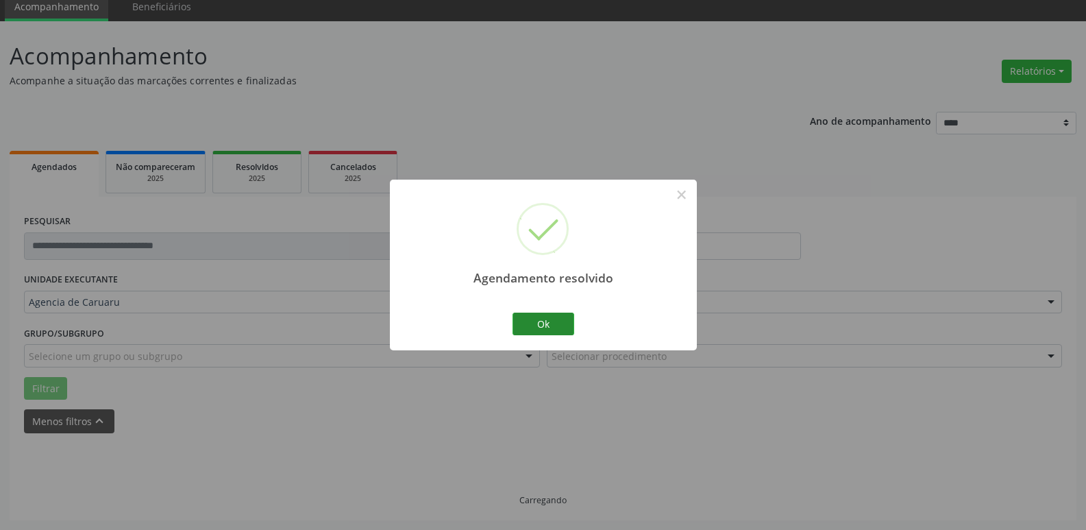
scroll to position [25, 0]
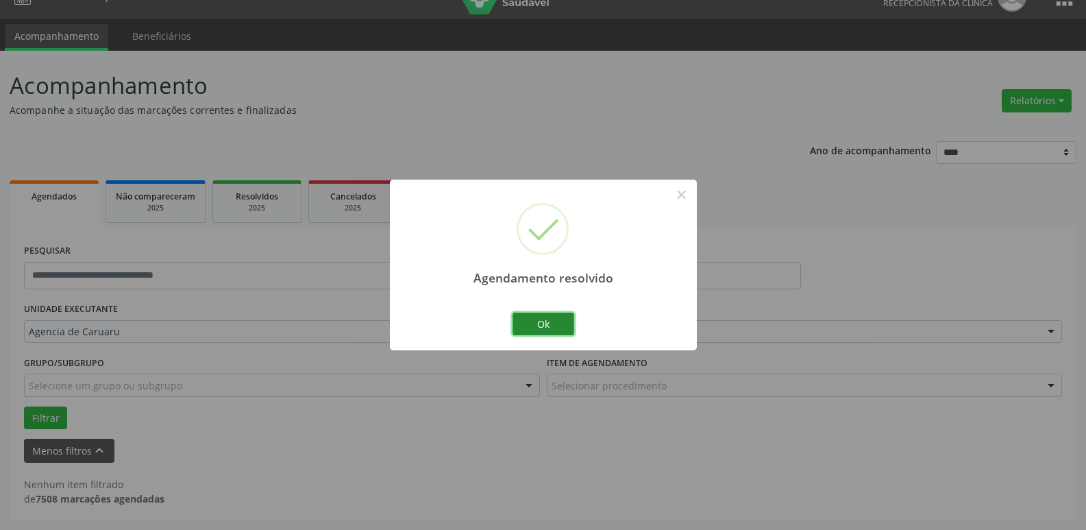
click at [556, 330] on button "Ok" at bounding box center [544, 323] width 62 height 23
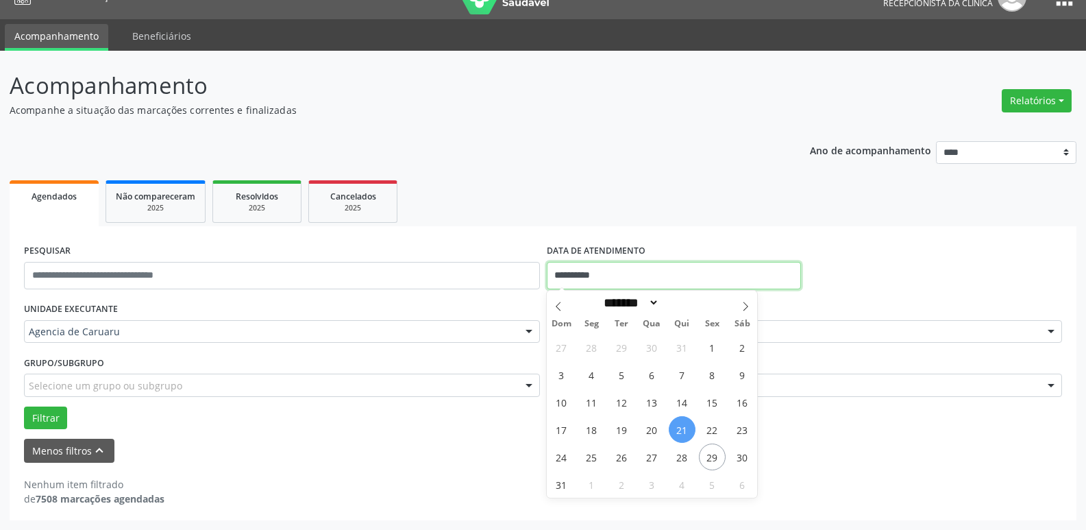
click at [641, 272] on input "**********" at bounding box center [674, 275] width 254 height 27
click at [596, 456] on span "25" at bounding box center [591, 456] width 27 height 27
type input "**********"
click at [596, 456] on span "25" at bounding box center [591, 456] width 27 height 27
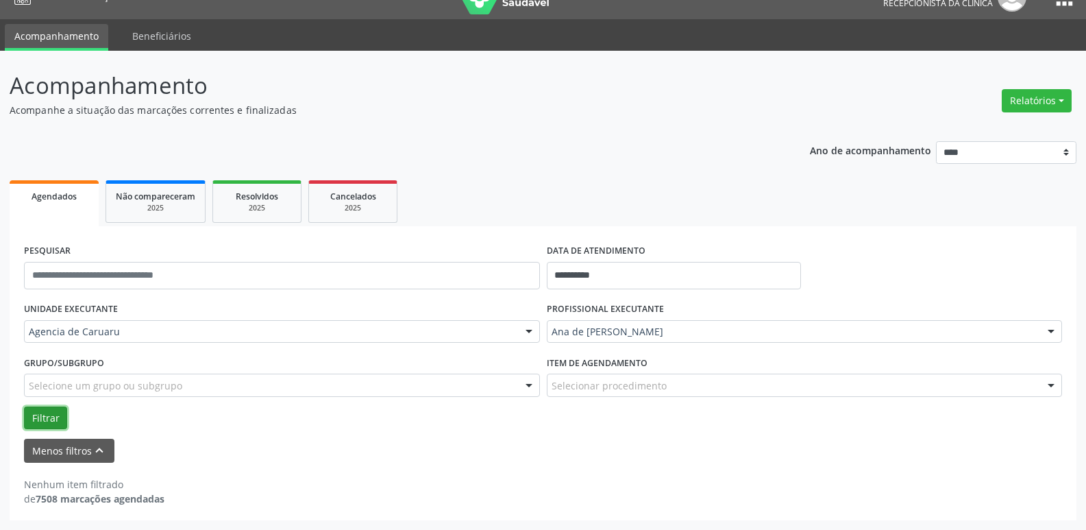
click at [37, 418] on button "Filtrar" at bounding box center [45, 417] width 43 height 23
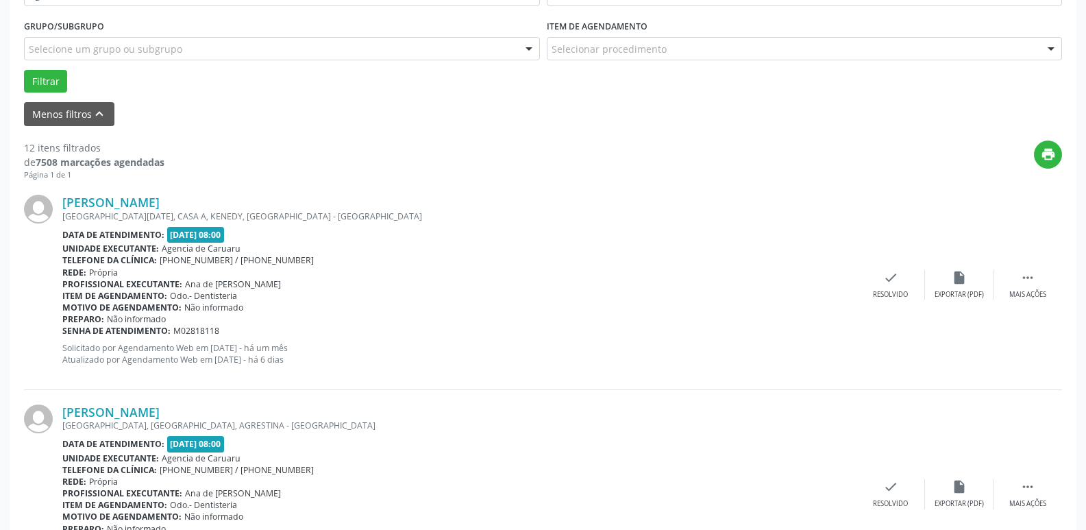
scroll to position [367, 0]
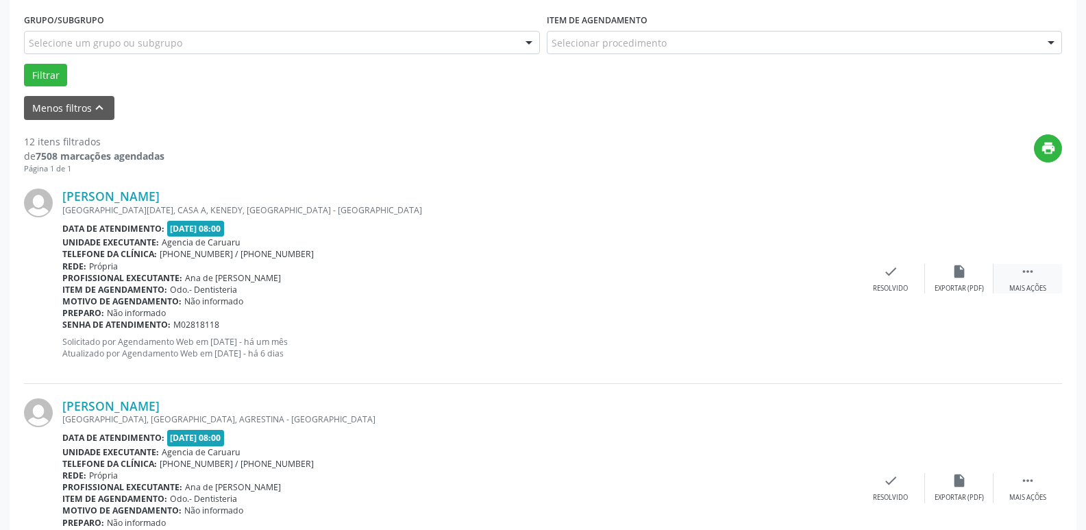
click at [1044, 287] on div "Mais ações" at bounding box center [1027, 289] width 37 height 10
click at [964, 290] on div "Não compareceu" at bounding box center [959, 289] width 58 height 10
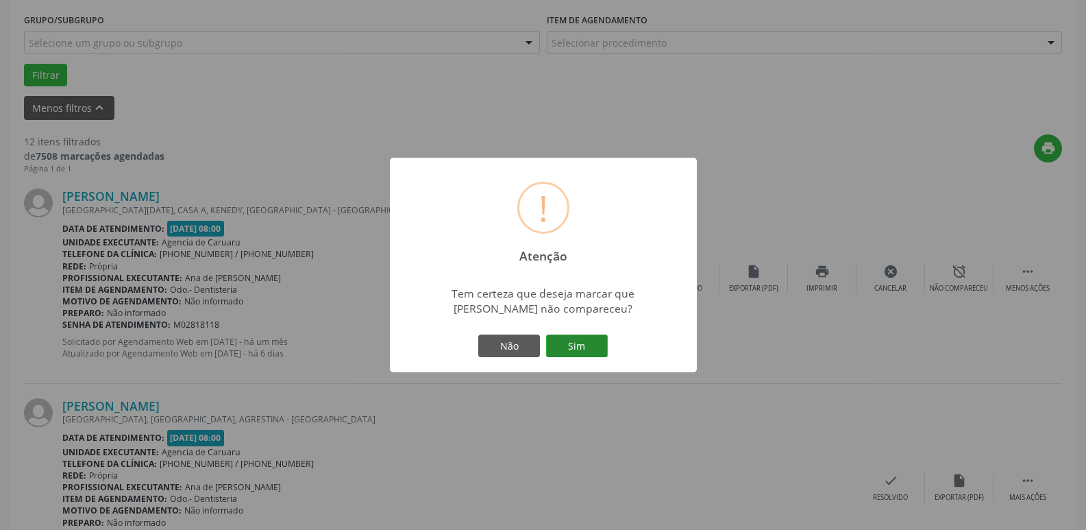
click at [587, 350] on button "Sim" at bounding box center [577, 345] width 62 height 23
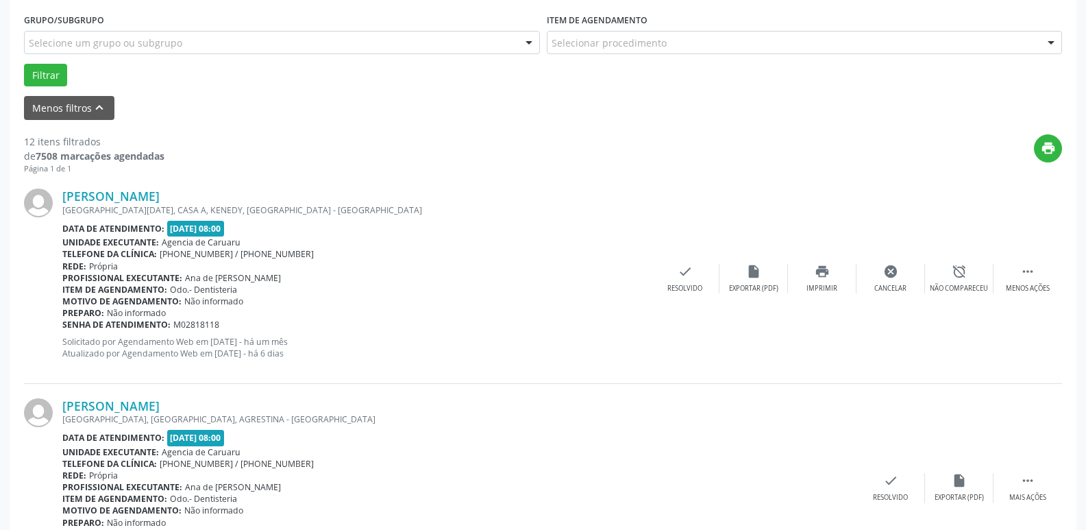
scroll to position [69, 0]
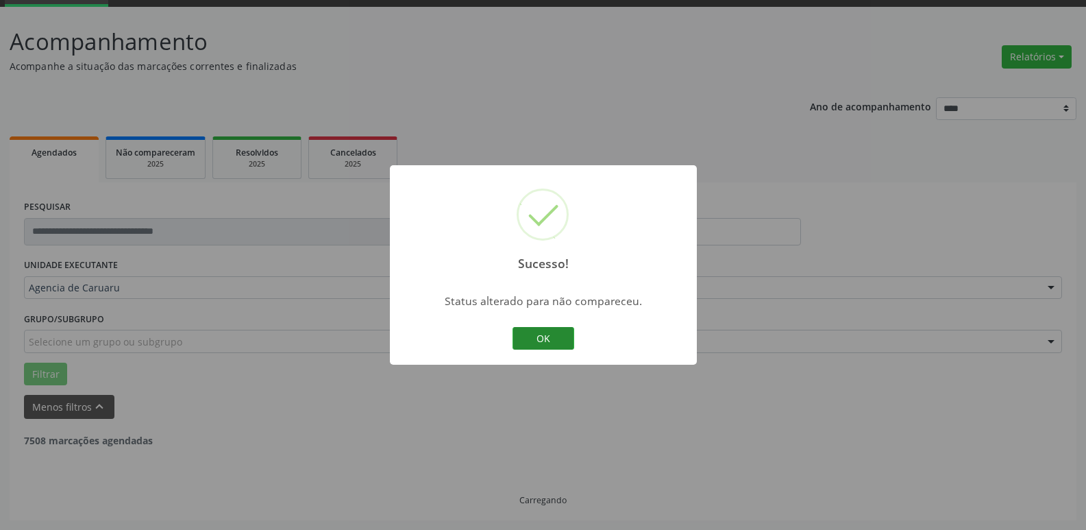
click at [543, 328] on button "OK" at bounding box center [544, 338] width 62 height 23
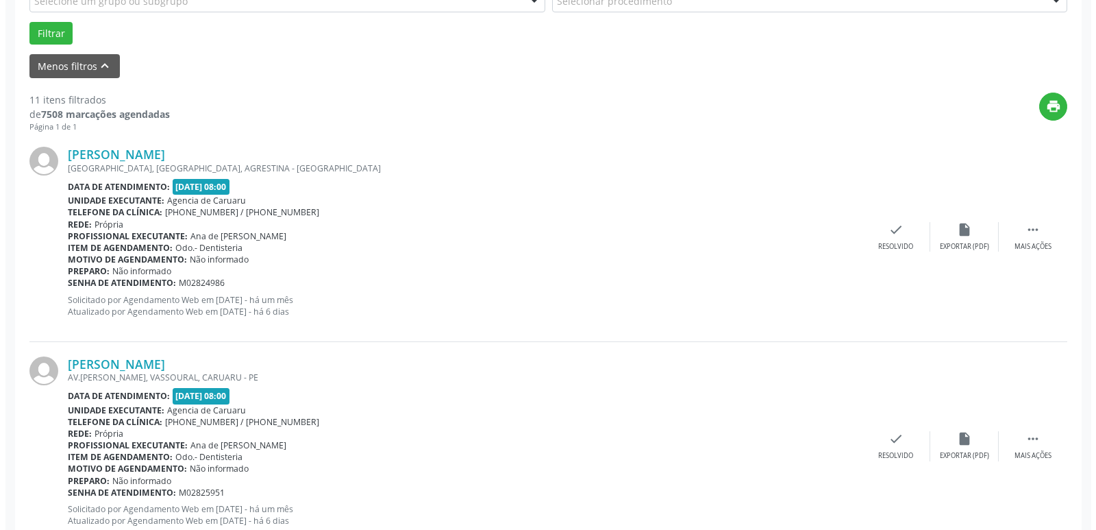
scroll to position [411, 0]
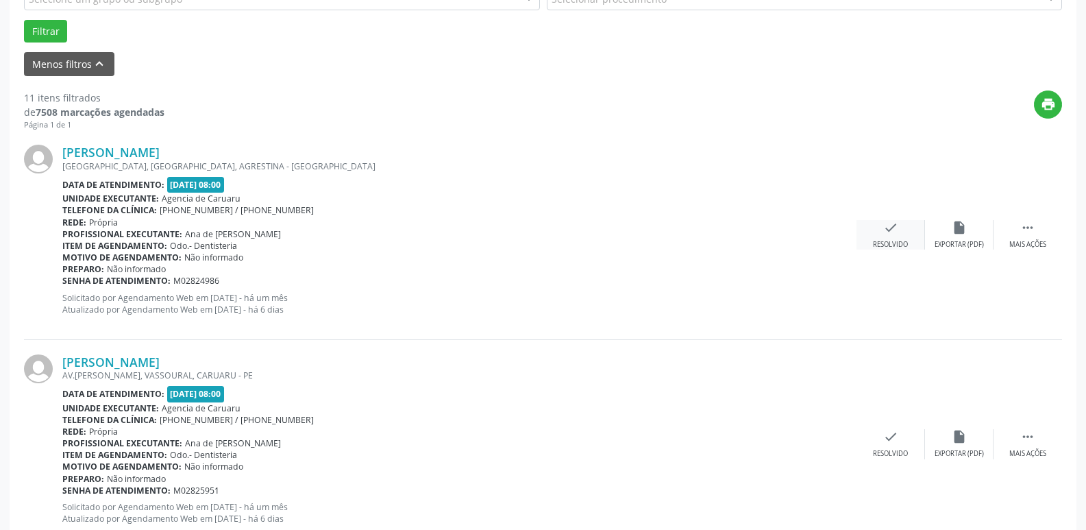
click at [877, 237] on div "check Resolvido" at bounding box center [891, 234] width 69 height 29
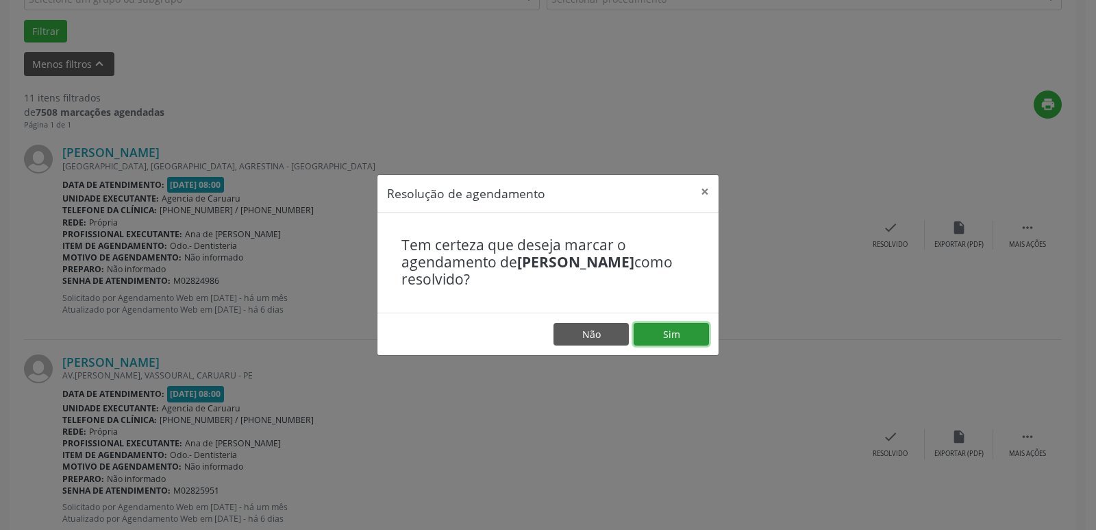
click at [686, 339] on button "Sim" at bounding box center [671, 334] width 75 height 23
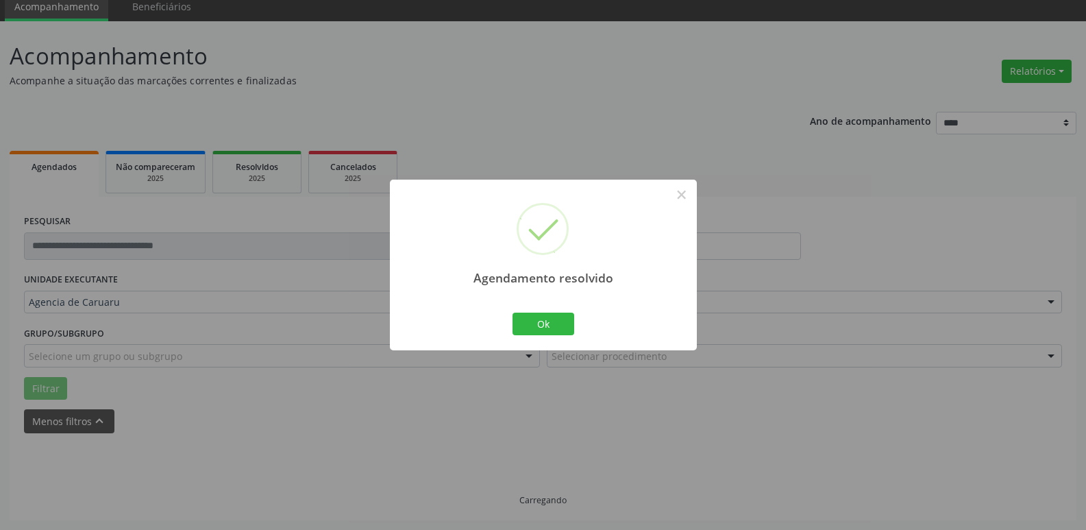
scroll to position [69, 0]
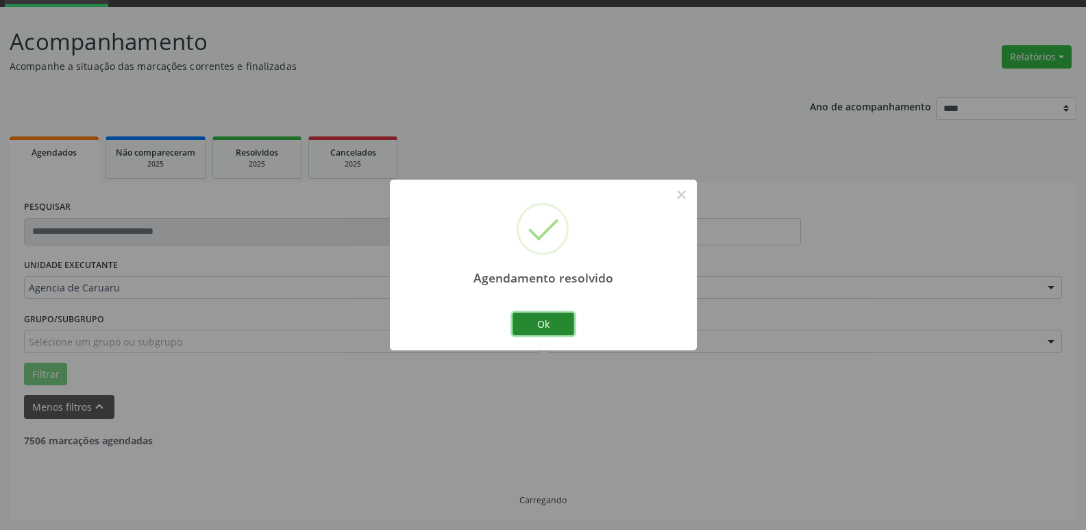
click at [552, 326] on button "Ok" at bounding box center [544, 323] width 62 height 23
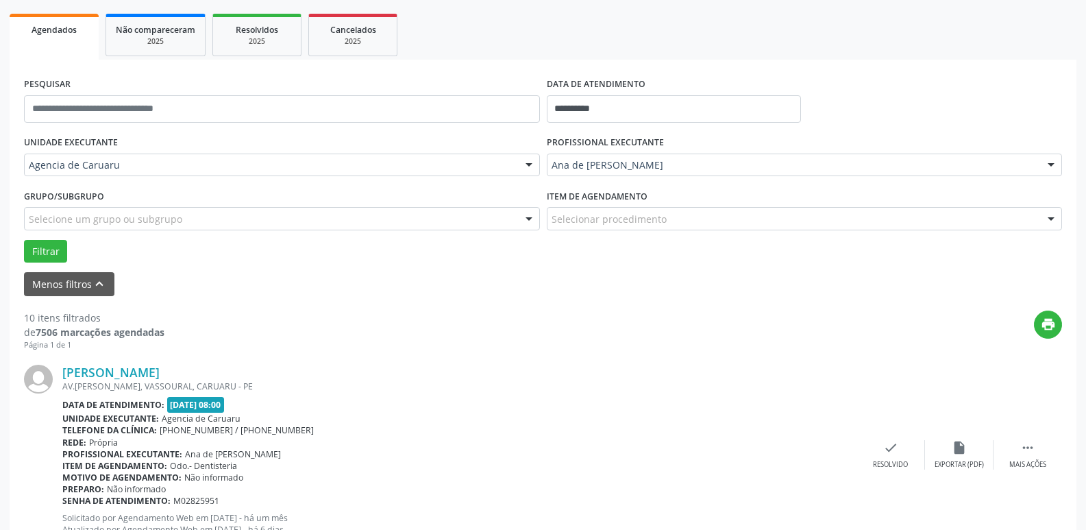
scroll to position [206, 0]
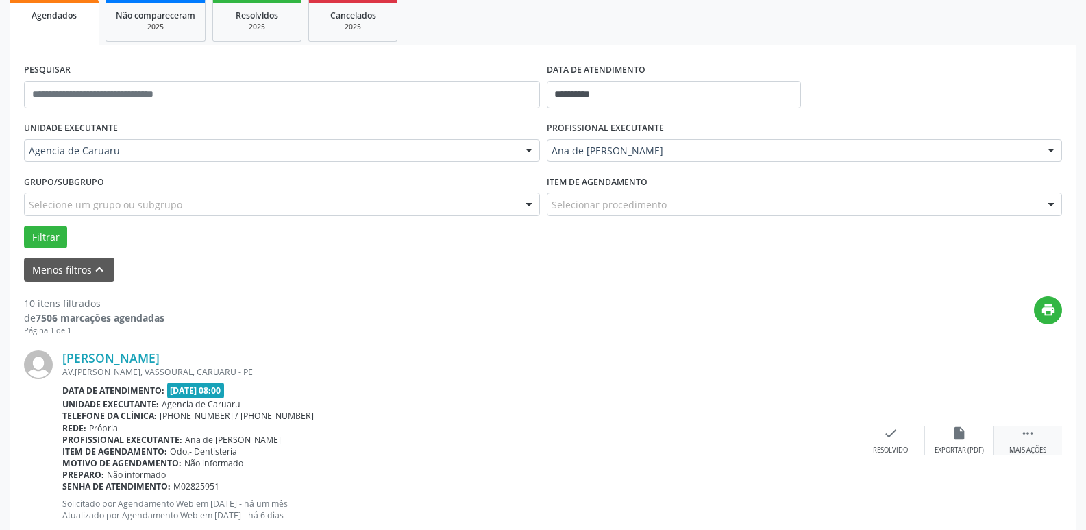
click at [1035, 434] on icon "" at bounding box center [1027, 433] width 15 height 15
click at [942, 425] on div "[PERSON_NAME] AV.[PERSON_NAME], VASSOURAL, CARUARU - PE Data de atendimento: [D…" at bounding box center [543, 440] width 1038 height 209
click at [955, 433] on icon "alarm_off" at bounding box center [959, 433] width 15 height 15
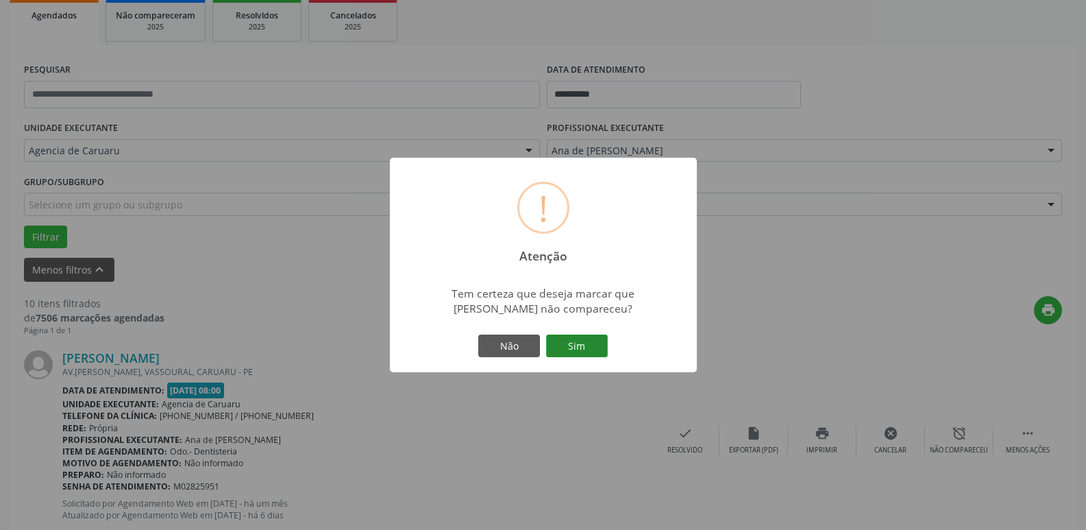
click at [580, 343] on button "Sim" at bounding box center [577, 345] width 62 height 23
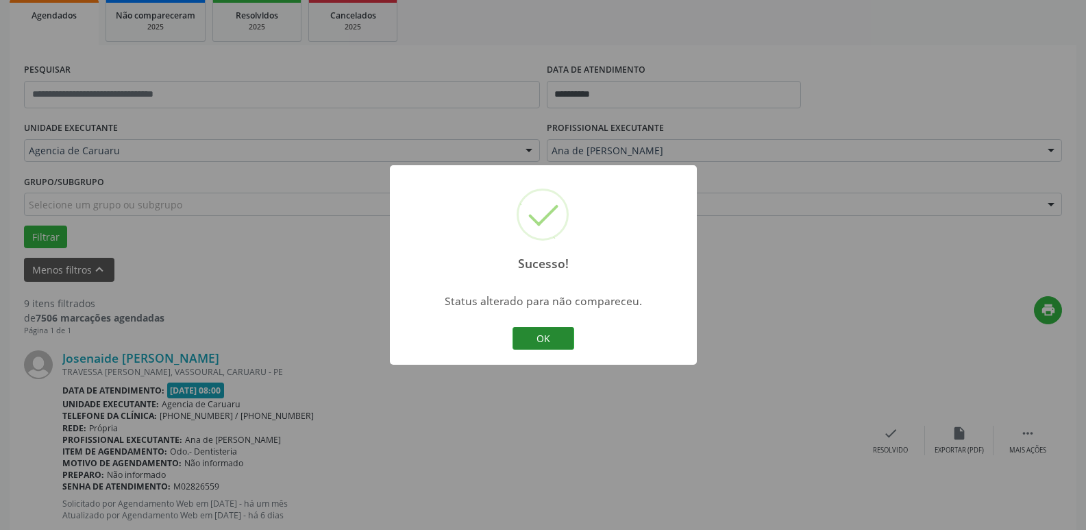
click at [529, 333] on button "OK" at bounding box center [544, 338] width 62 height 23
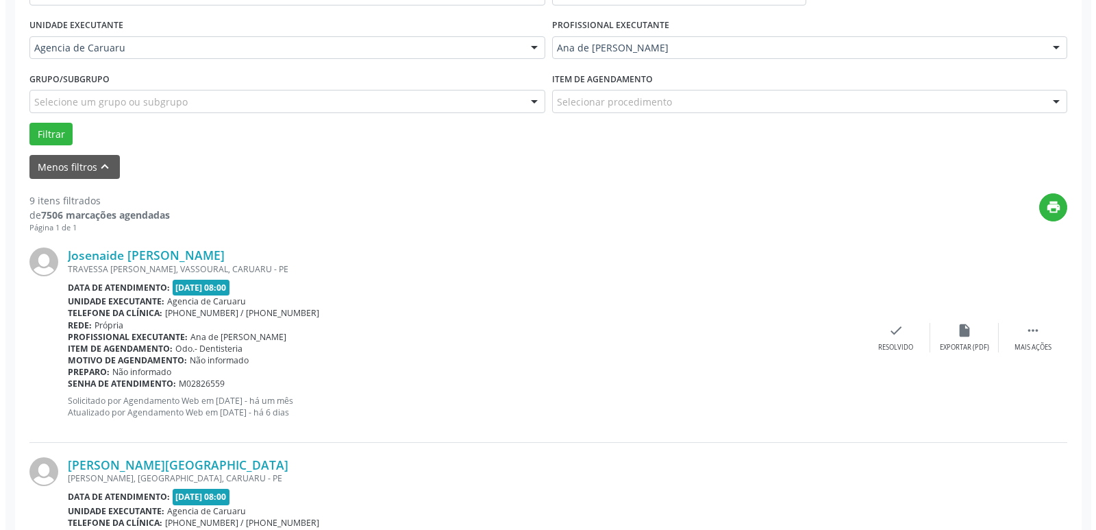
scroll to position [343, 0]
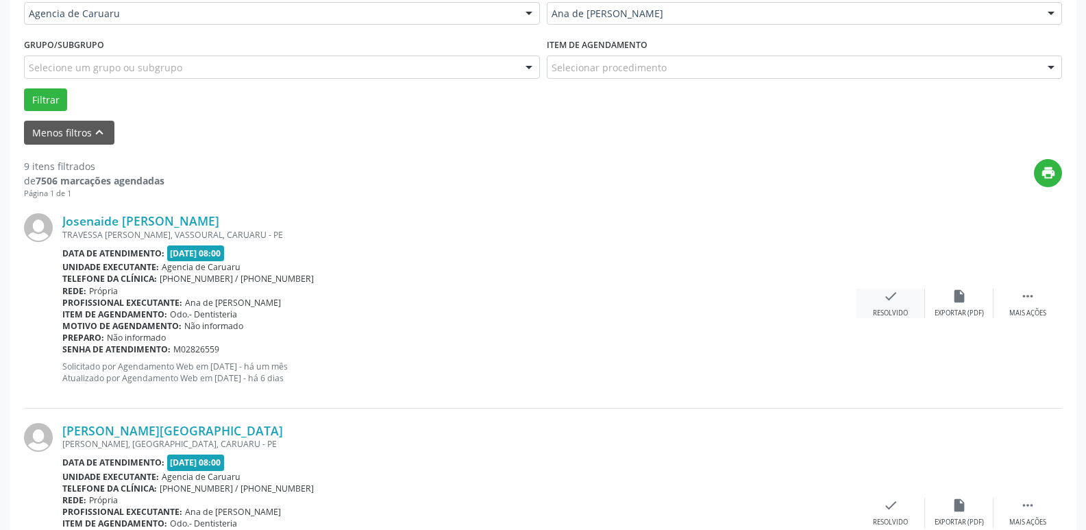
click at [889, 306] on div "check Resolvido" at bounding box center [891, 303] width 69 height 29
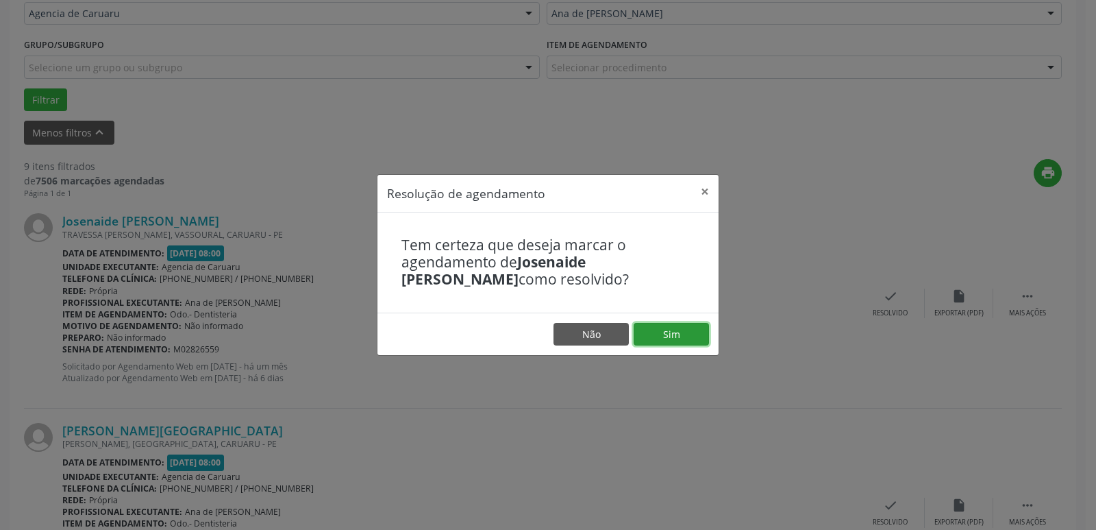
click at [675, 330] on button "Sim" at bounding box center [671, 334] width 75 height 23
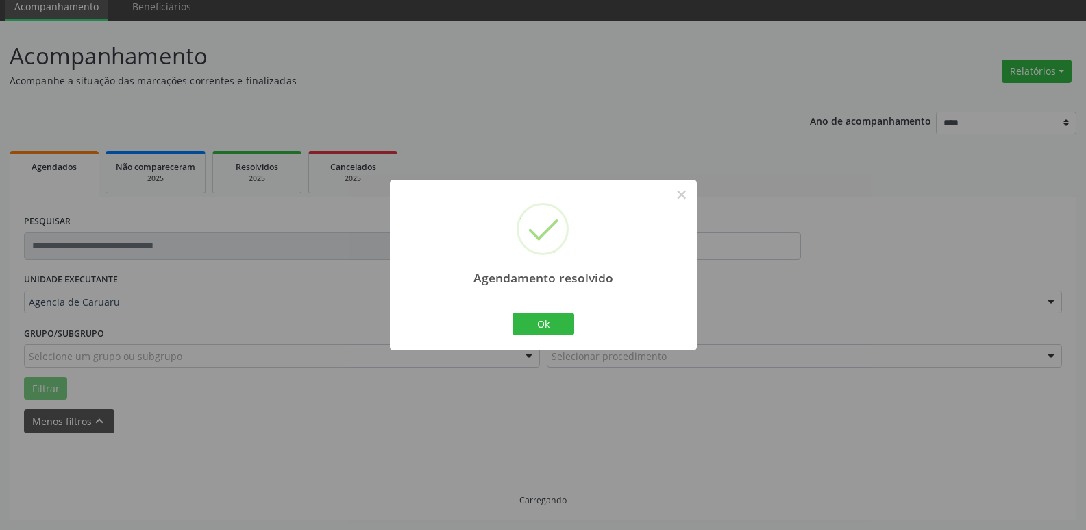
scroll to position [69, 0]
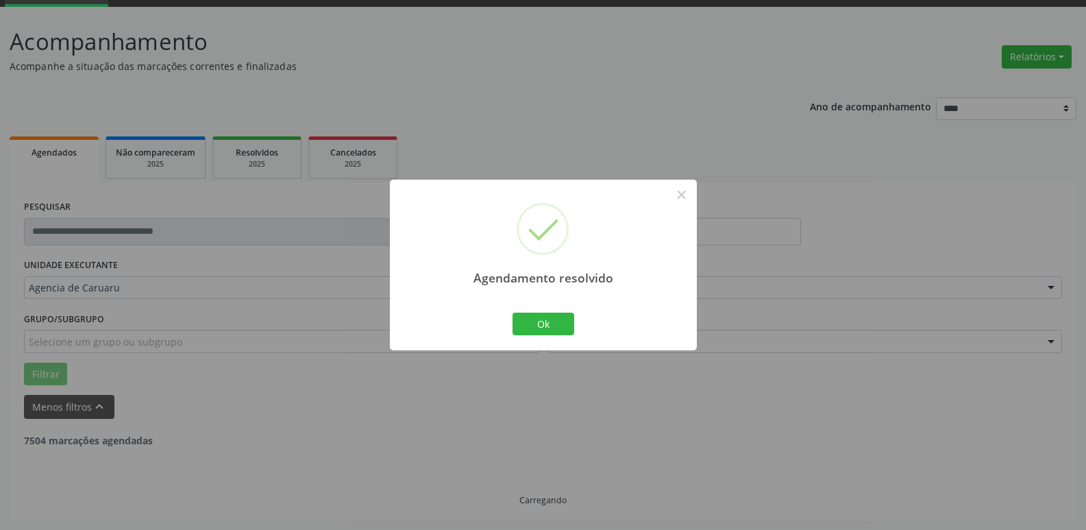
click at [534, 302] on div "Agendamento resolvido × Ok Cancel" at bounding box center [543, 265] width 307 height 171
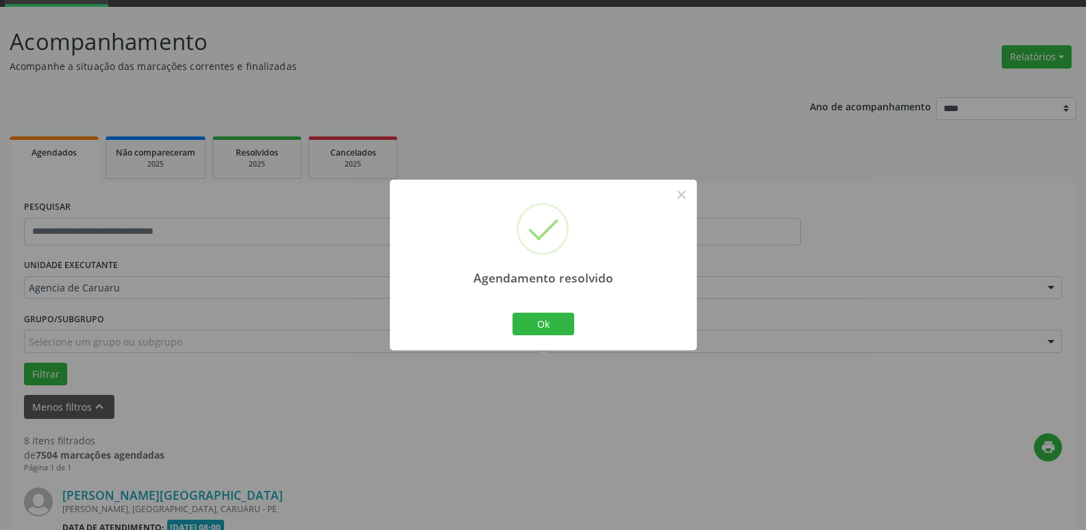
click at [541, 311] on div "Ok Cancel" at bounding box center [543, 323] width 68 height 29
click at [539, 315] on button "Ok" at bounding box center [544, 323] width 62 height 23
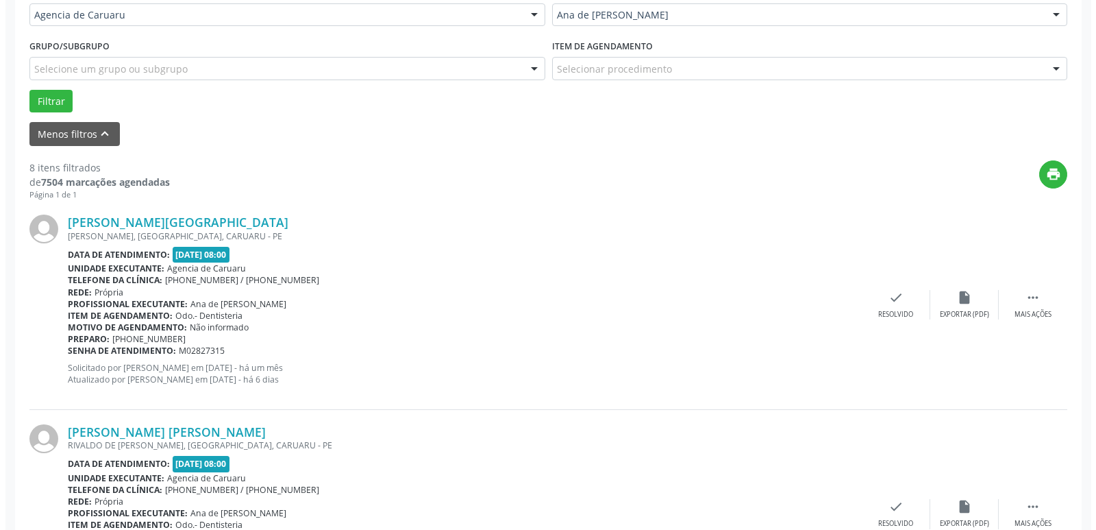
scroll to position [343, 0]
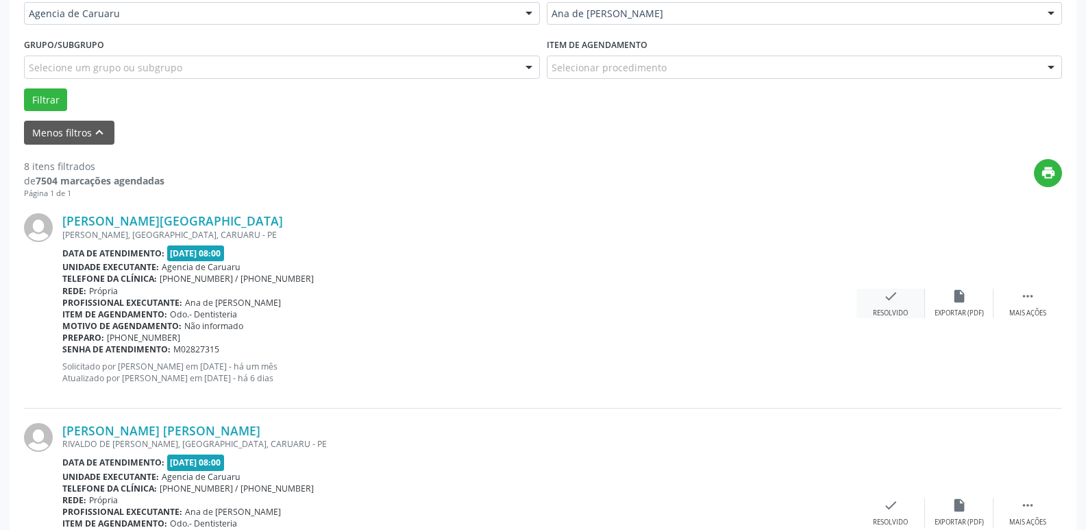
click at [885, 304] on icon "check" at bounding box center [890, 296] width 15 height 15
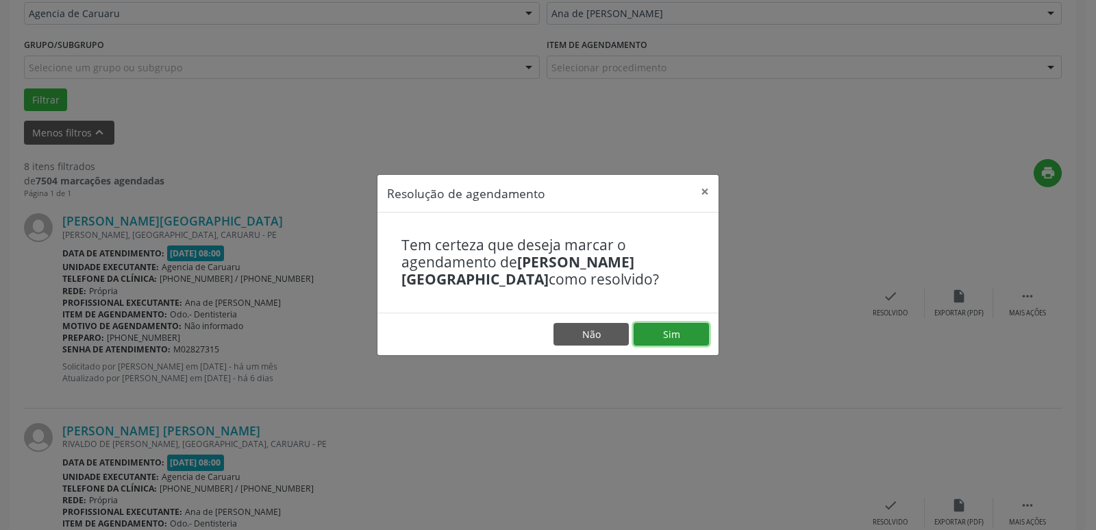
click at [681, 330] on button "Sim" at bounding box center [671, 334] width 75 height 23
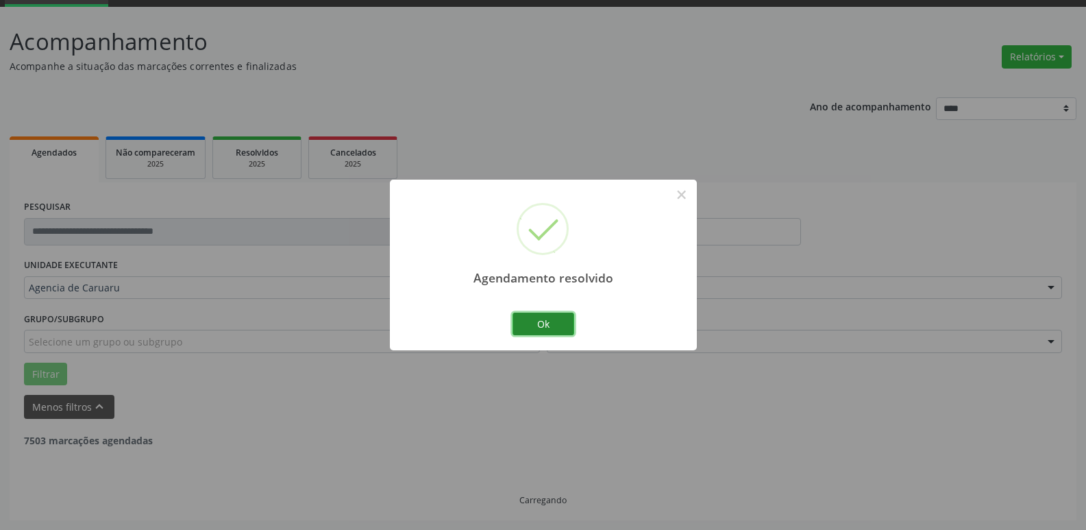
click at [559, 321] on button "Ok" at bounding box center [544, 323] width 62 height 23
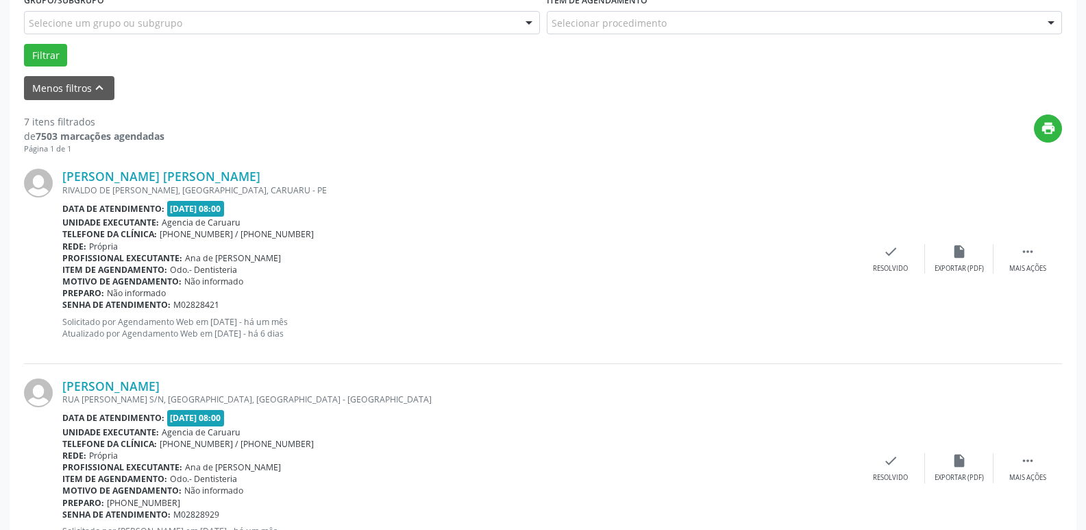
scroll to position [411, 0]
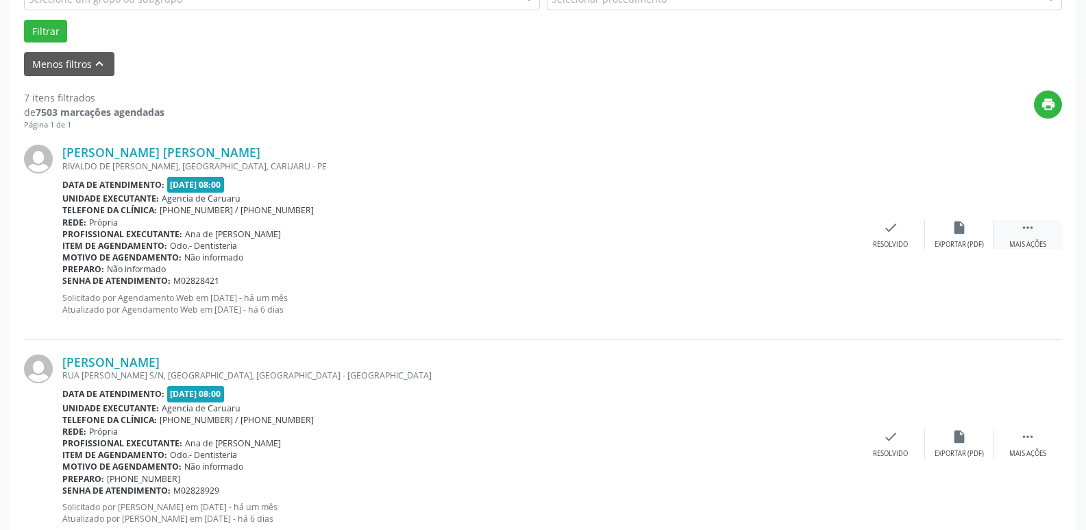
click at [1051, 230] on div " Mais ações" at bounding box center [1028, 234] width 69 height 29
click at [968, 238] on div "alarm_off Não compareceu" at bounding box center [959, 234] width 69 height 29
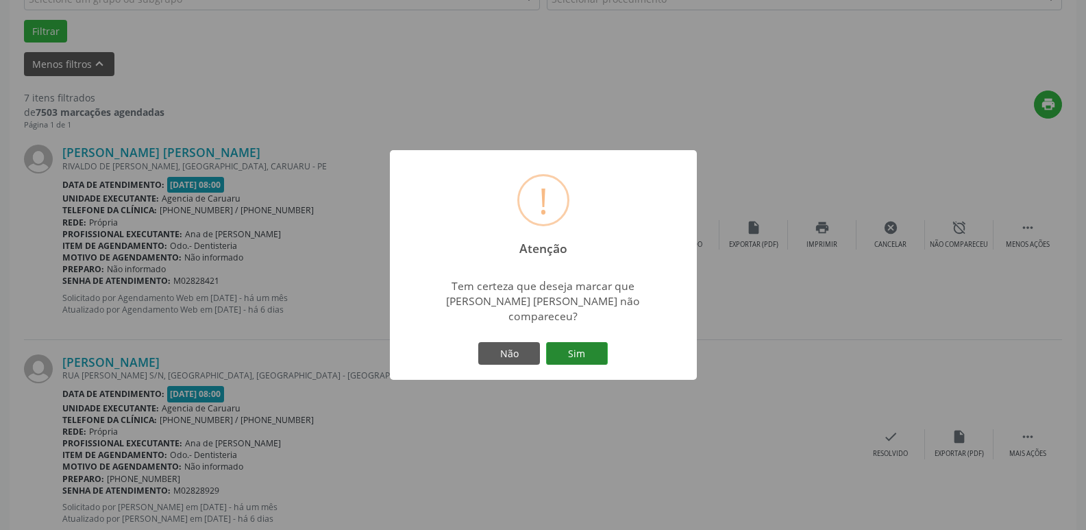
click at [590, 348] on button "Sim" at bounding box center [577, 353] width 62 height 23
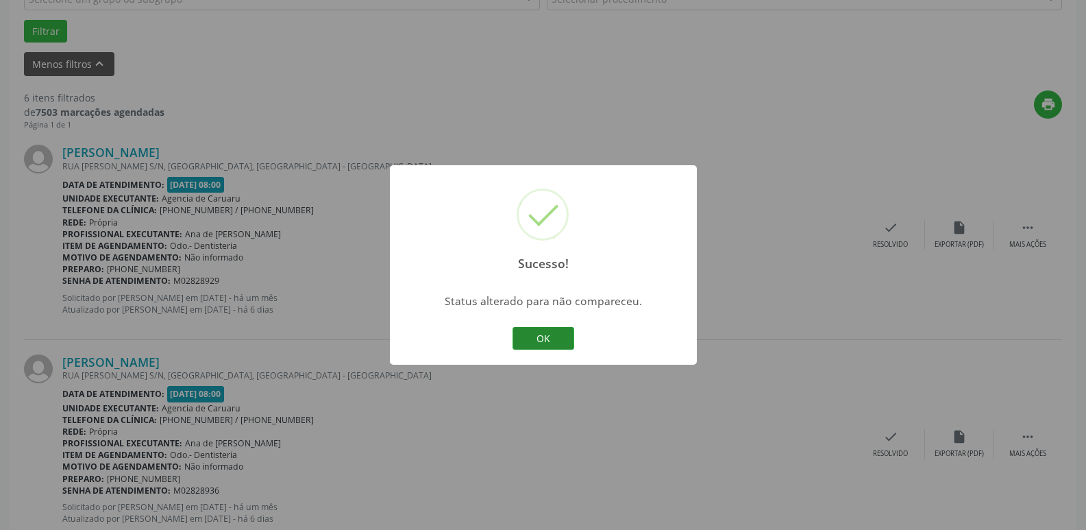
click at [556, 340] on button "OK" at bounding box center [544, 338] width 62 height 23
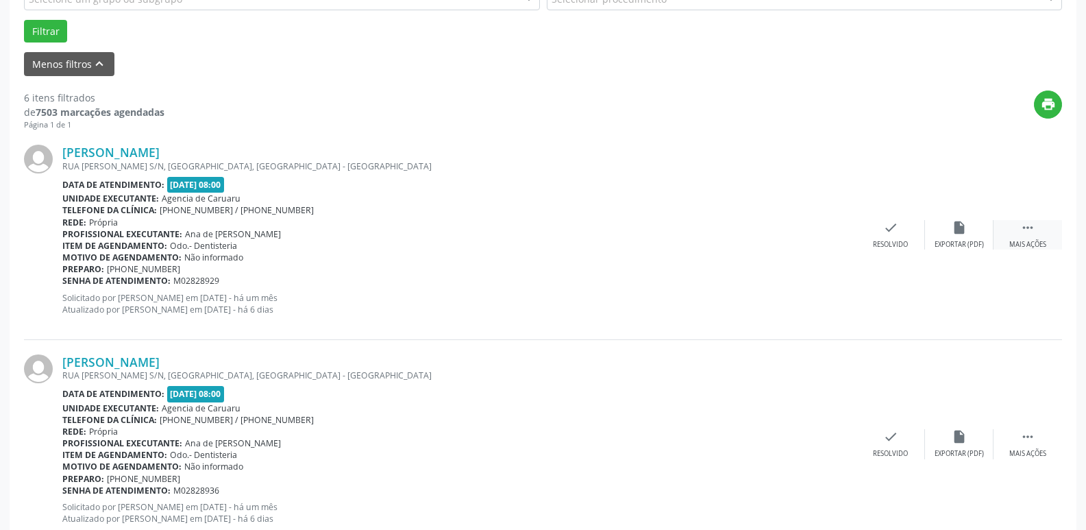
click at [1033, 241] on div "Mais ações" at bounding box center [1027, 245] width 37 height 10
click at [937, 236] on div "alarm_off Não compareceu" at bounding box center [959, 234] width 69 height 29
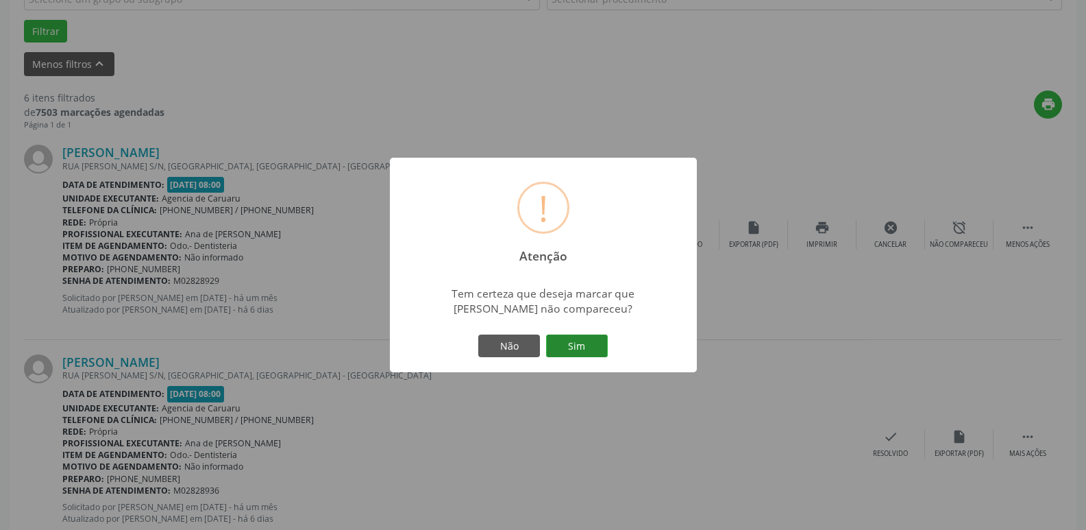
click at [583, 349] on button "Sim" at bounding box center [577, 345] width 62 height 23
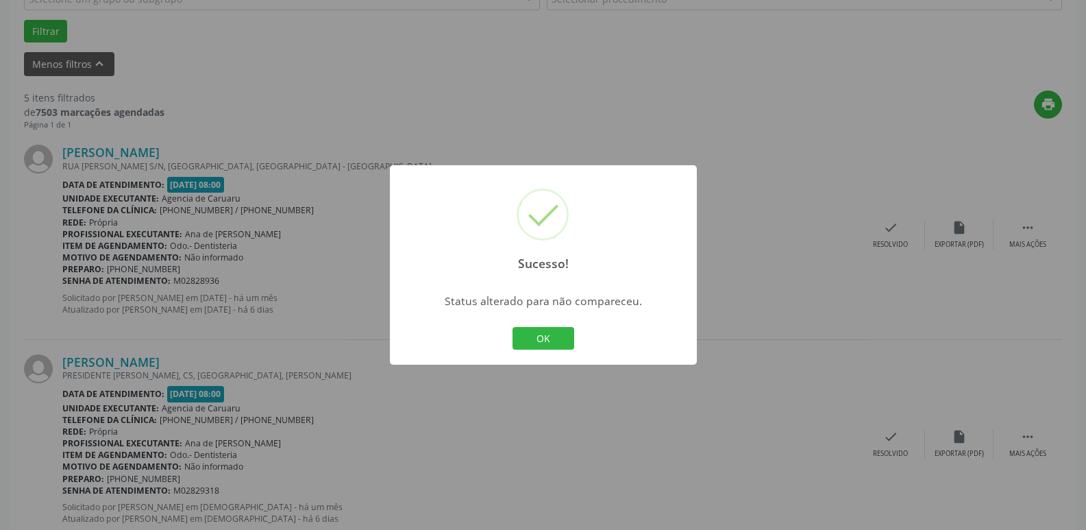
click at [555, 350] on div "OK Cancel" at bounding box center [543, 338] width 68 height 29
click at [556, 348] on button "OK" at bounding box center [544, 338] width 62 height 23
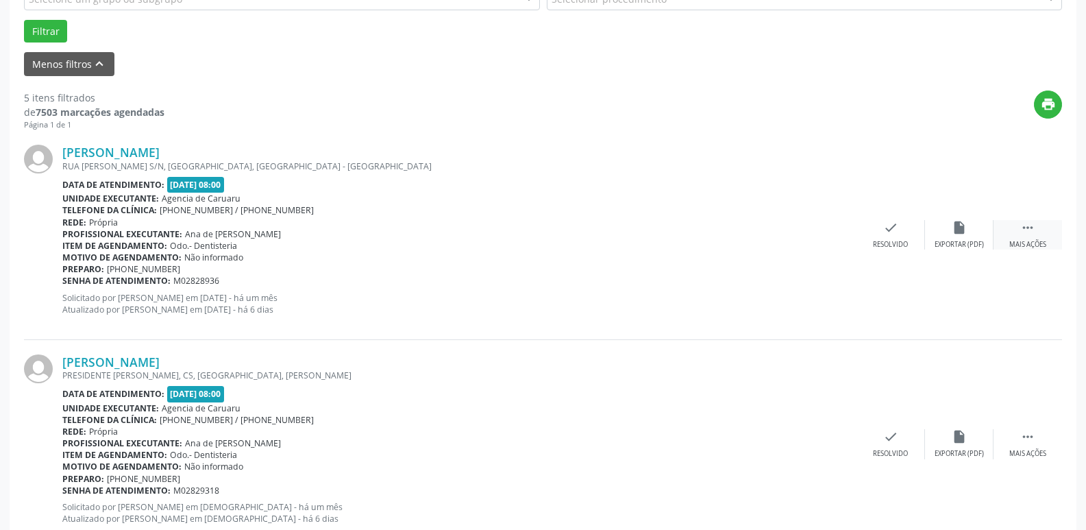
click at [1054, 226] on div " Mais ações" at bounding box center [1028, 234] width 69 height 29
click at [978, 233] on div "alarm_off Não compareceu" at bounding box center [959, 234] width 69 height 29
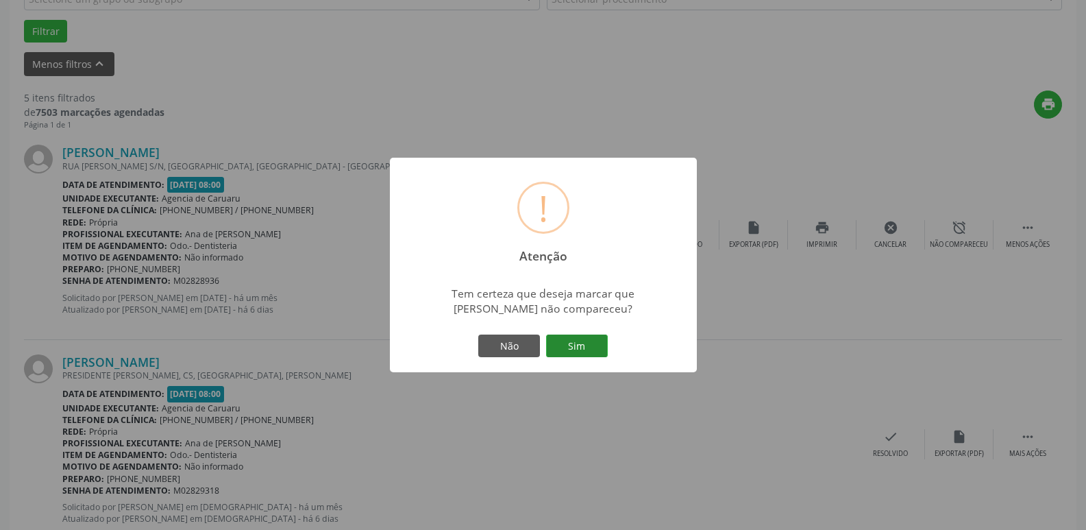
click at [582, 349] on button "Sim" at bounding box center [577, 345] width 62 height 23
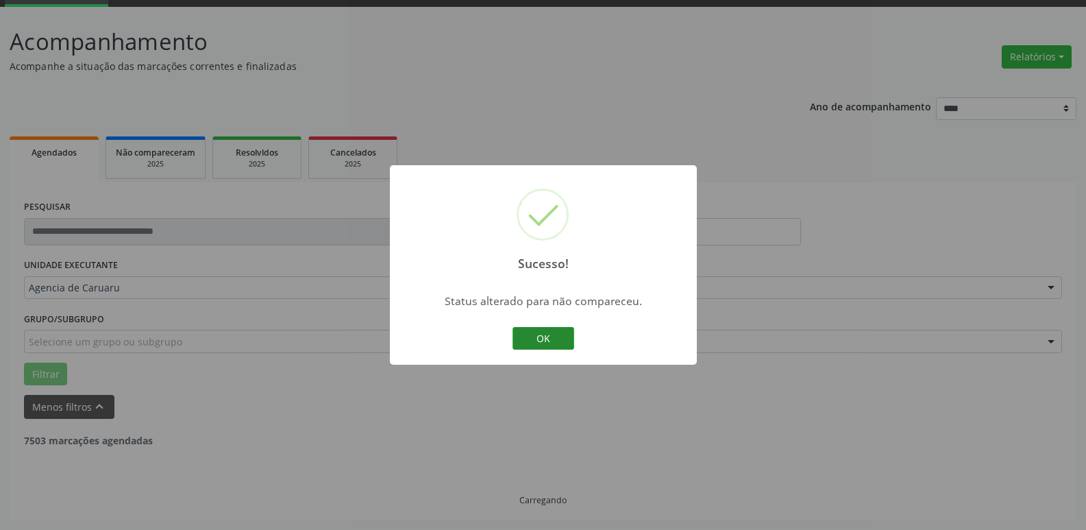
click at [530, 328] on button "OK" at bounding box center [544, 338] width 62 height 23
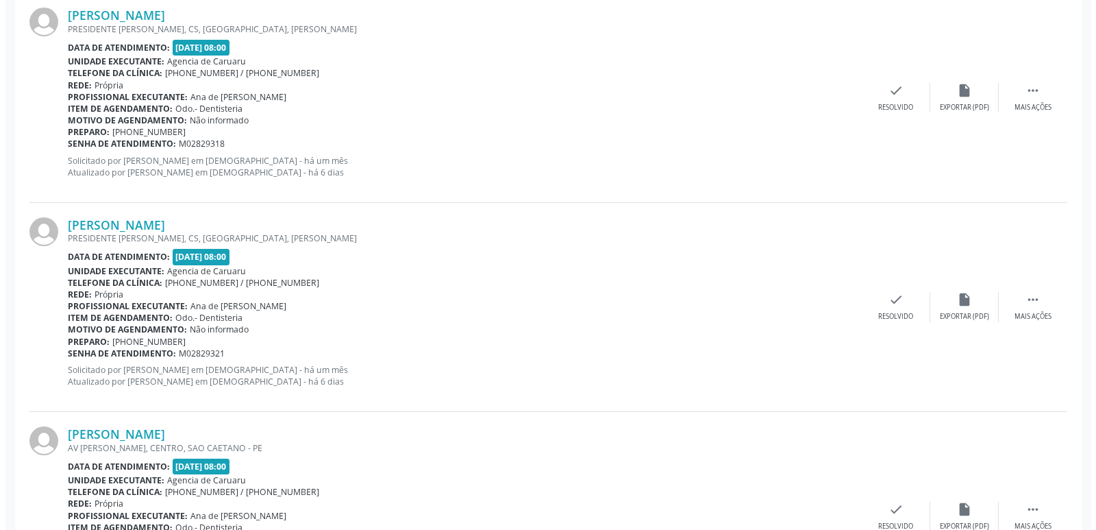
scroll to position [480, 0]
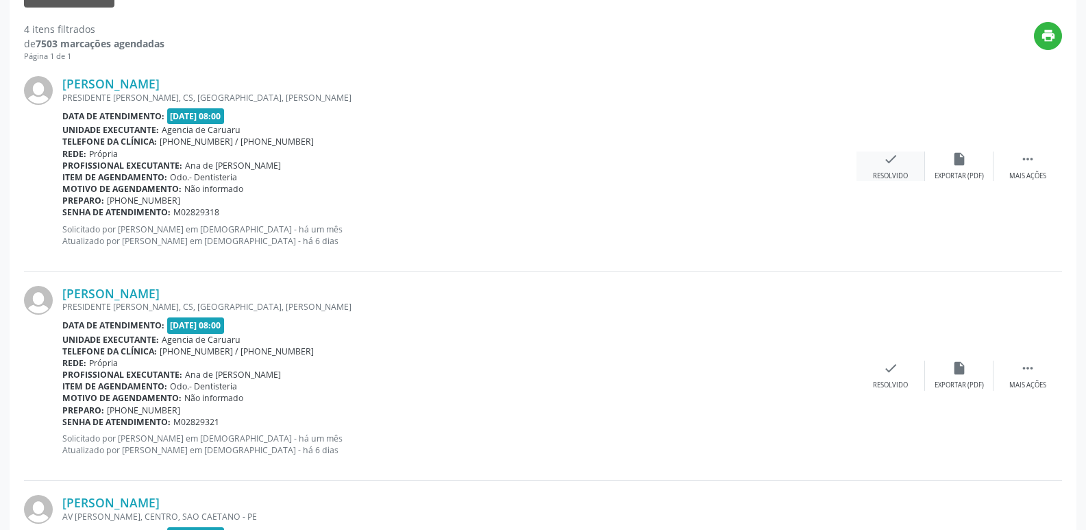
click at [913, 152] on div "check Resolvido" at bounding box center [891, 165] width 69 height 29
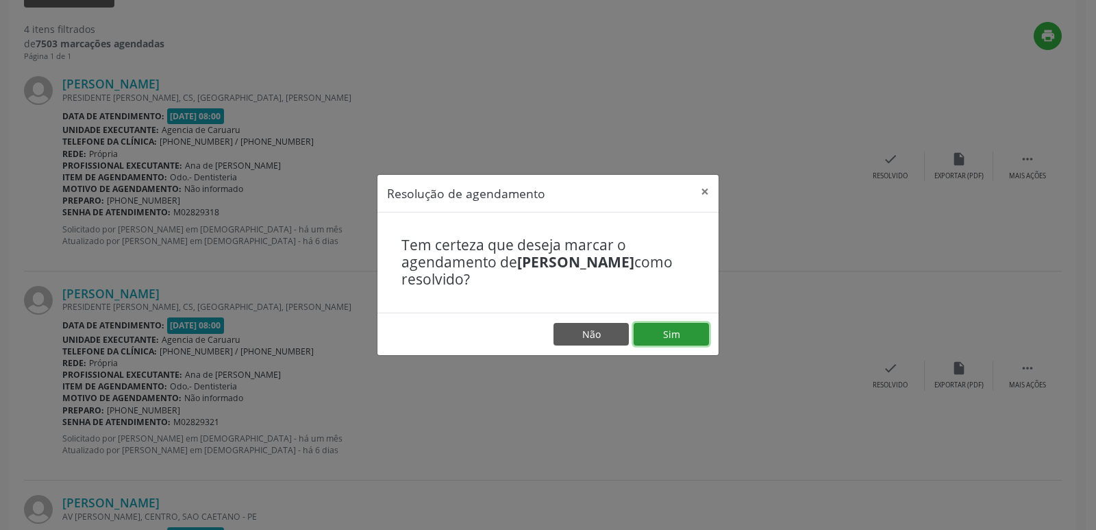
click at [695, 337] on button "Sim" at bounding box center [671, 334] width 75 height 23
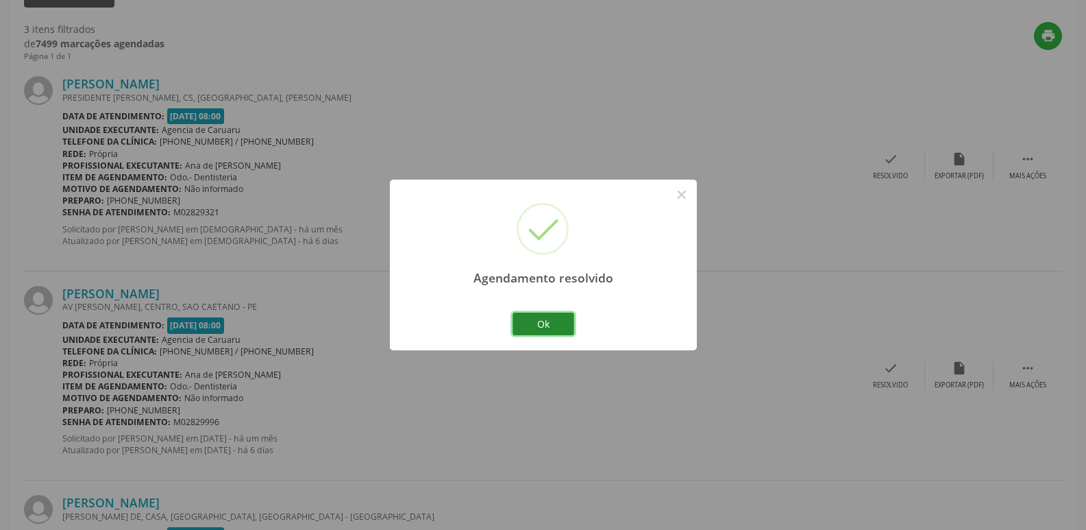
click at [570, 319] on button "Ok" at bounding box center [544, 323] width 62 height 23
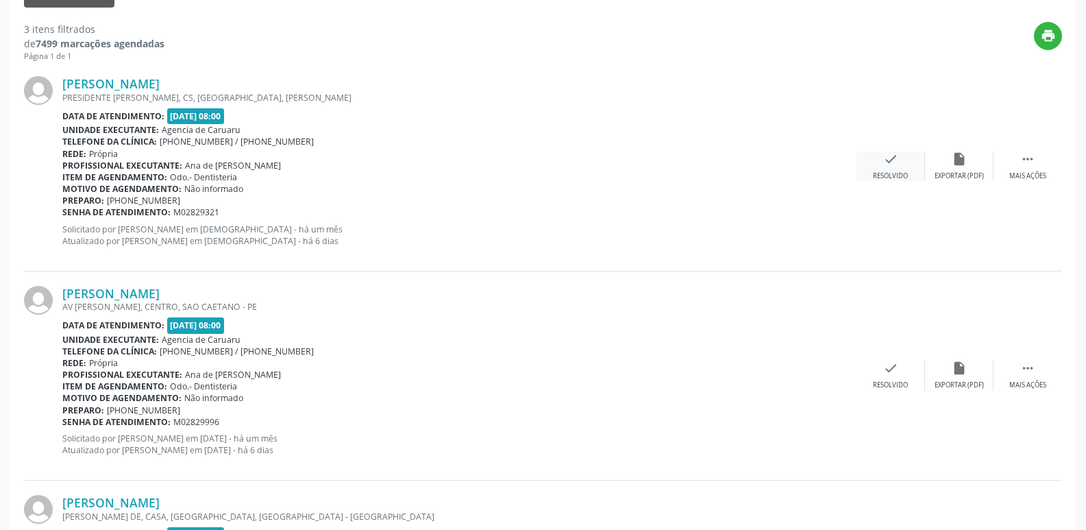
click at [870, 155] on div "check Resolvido" at bounding box center [891, 165] width 69 height 29
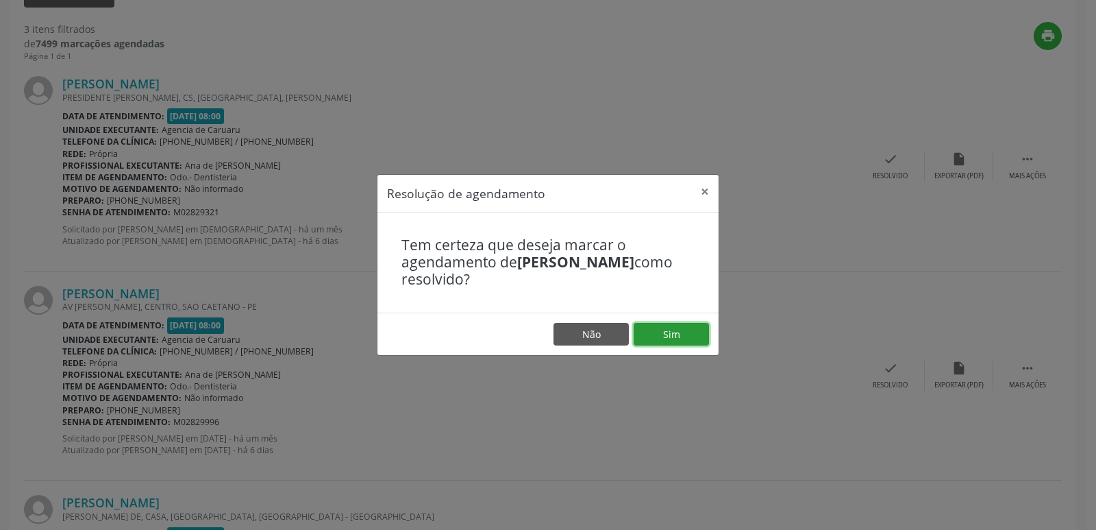
click at [661, 337] on button "Sim" at bounding box center [671, 334] width 75 height 23
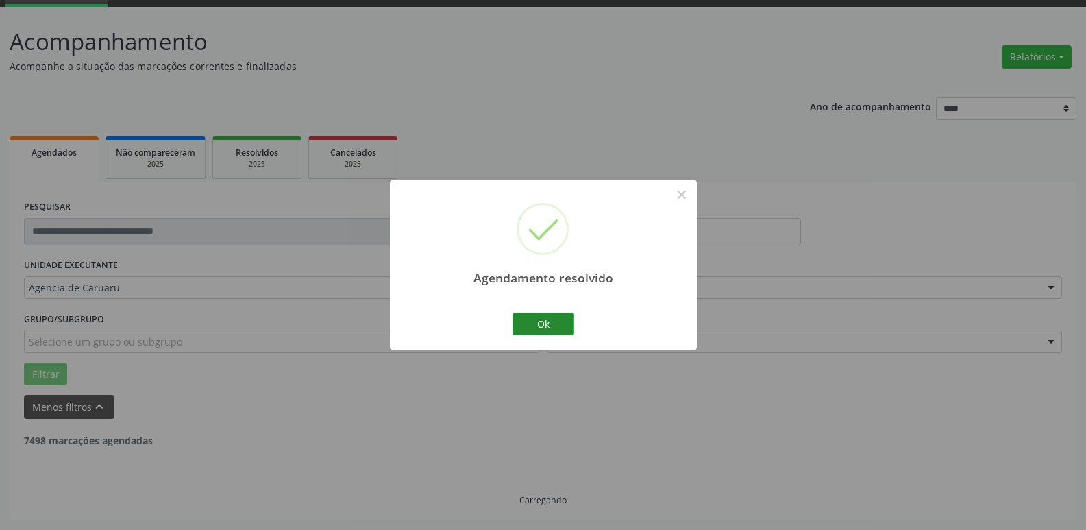
scroll to position [454, 0]
click at [563, 319] on button "Ok" at bounding box center [544, 323] width 62 height 23
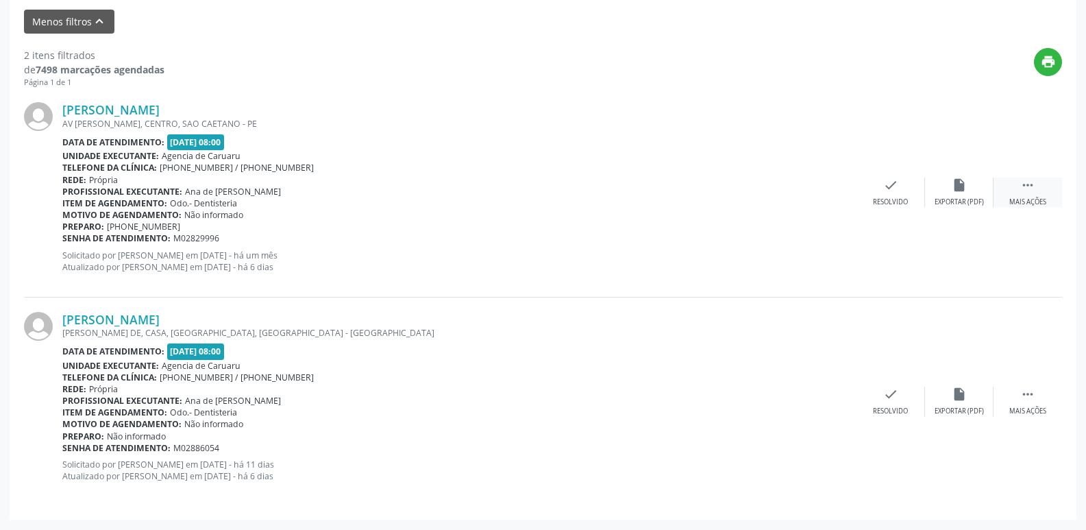
click at [1018, 189] on div " Mais ações" at bounding box center [1028, 191] width 69 height 29
click at [974, 201] on div "Não compareceu" at bounding box center [959, 202] width 58 height 10
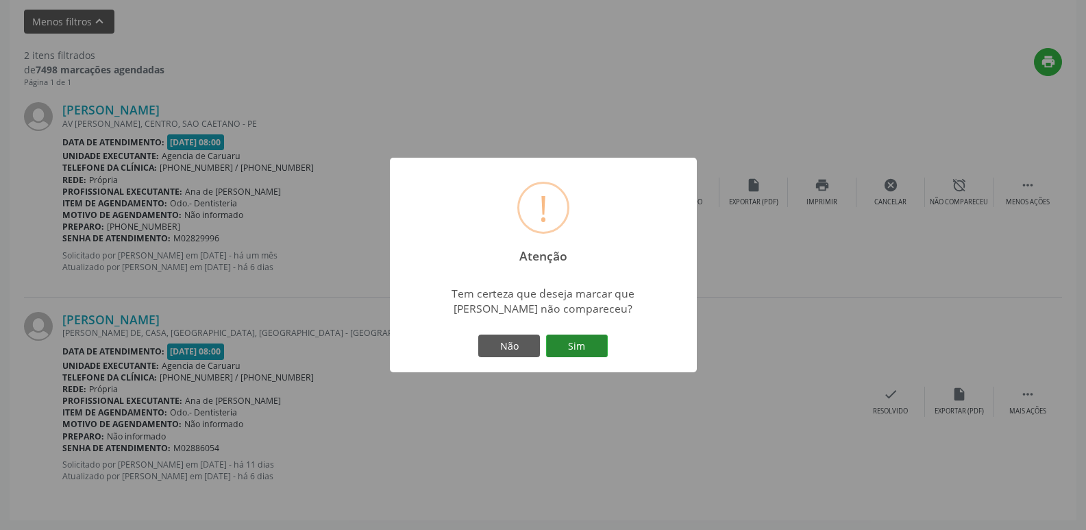
click at [601, 346] on button "Sim" at bounding box center [577, 345] width 62 height 23
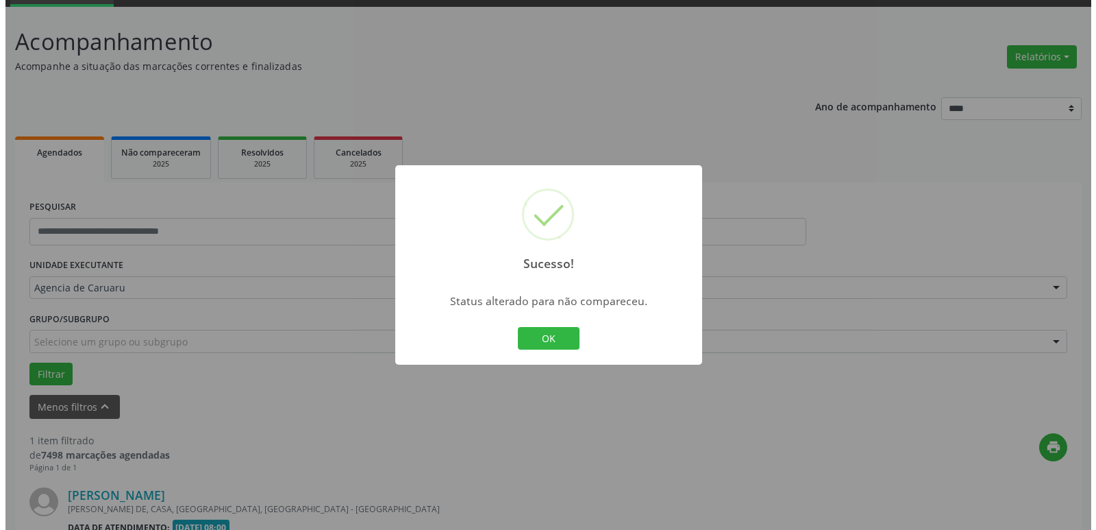
scroll to position [245, 0]
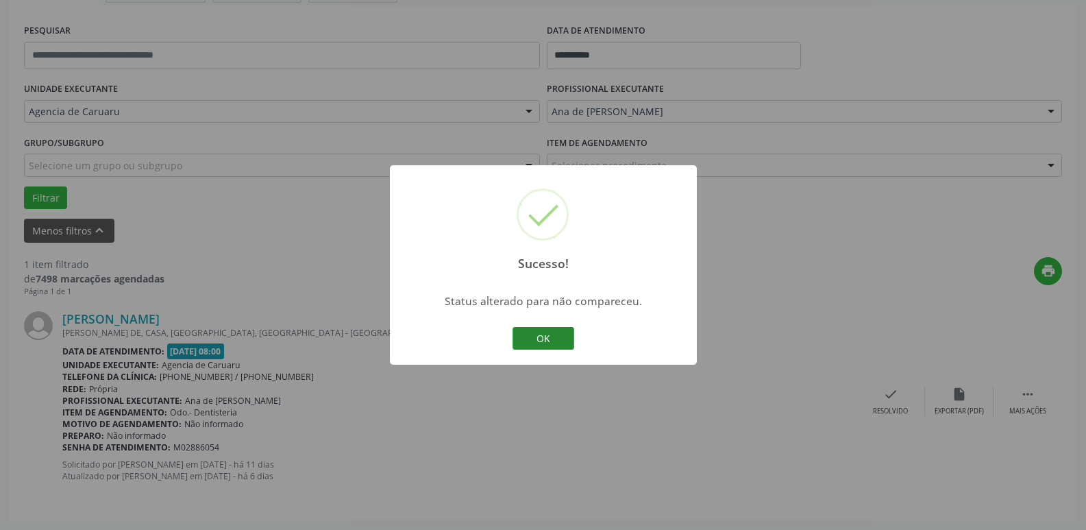
click at [558, 333] on button "OK" at bounding box center [544, 338] width 62 height 23
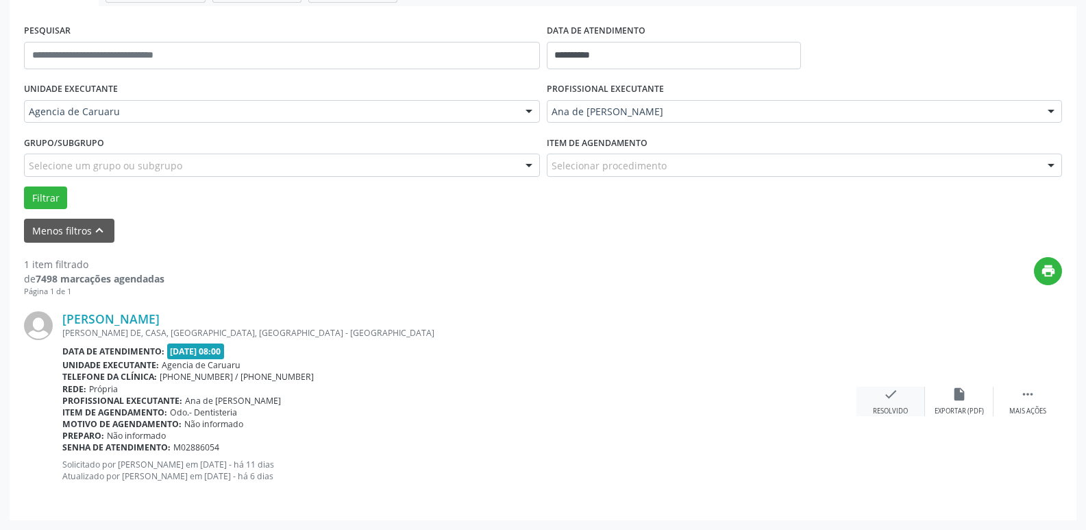
click at [892, 408] on div "Resolvido" at bounding box center [890, 411] width 35 height 10
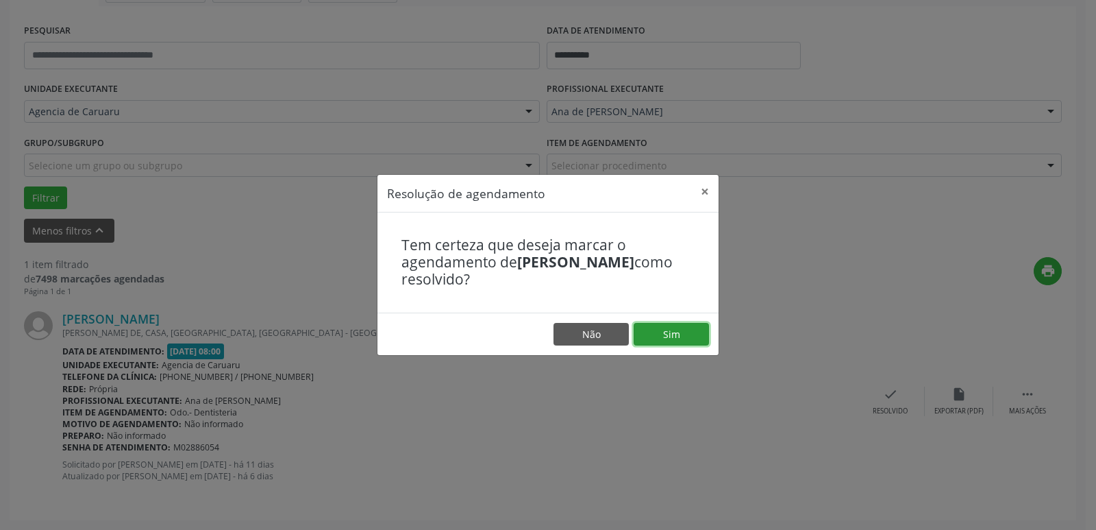
click at [693, 334] on button "Sim" at bounding box center [671, 334] width 75 height 23
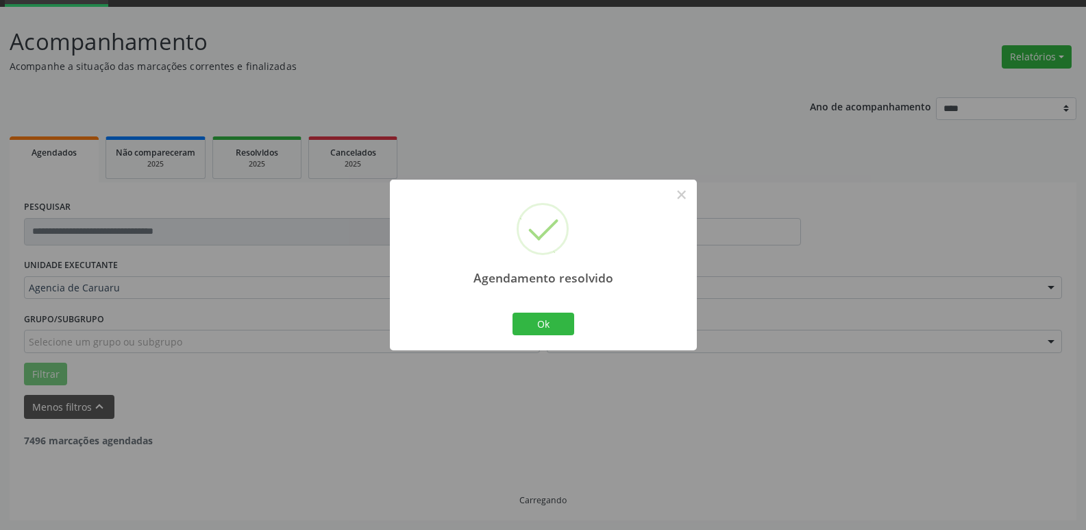
scroll to position [25, 0]
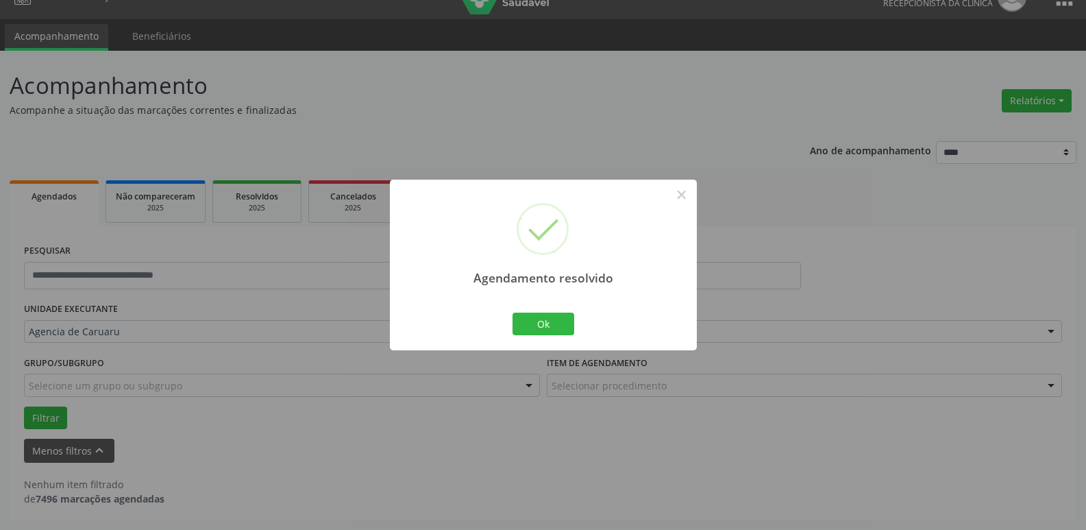
click at [554, 301] on div "Agendamento resolvido × Ok Cancel" at bounding box center [543, 265] width 307 height 171
click at [562, 321] on button "Ok" at bounding box center [544, 323] width 62 height 23
